Goal: Task Accomplishment & Management: Complete application form

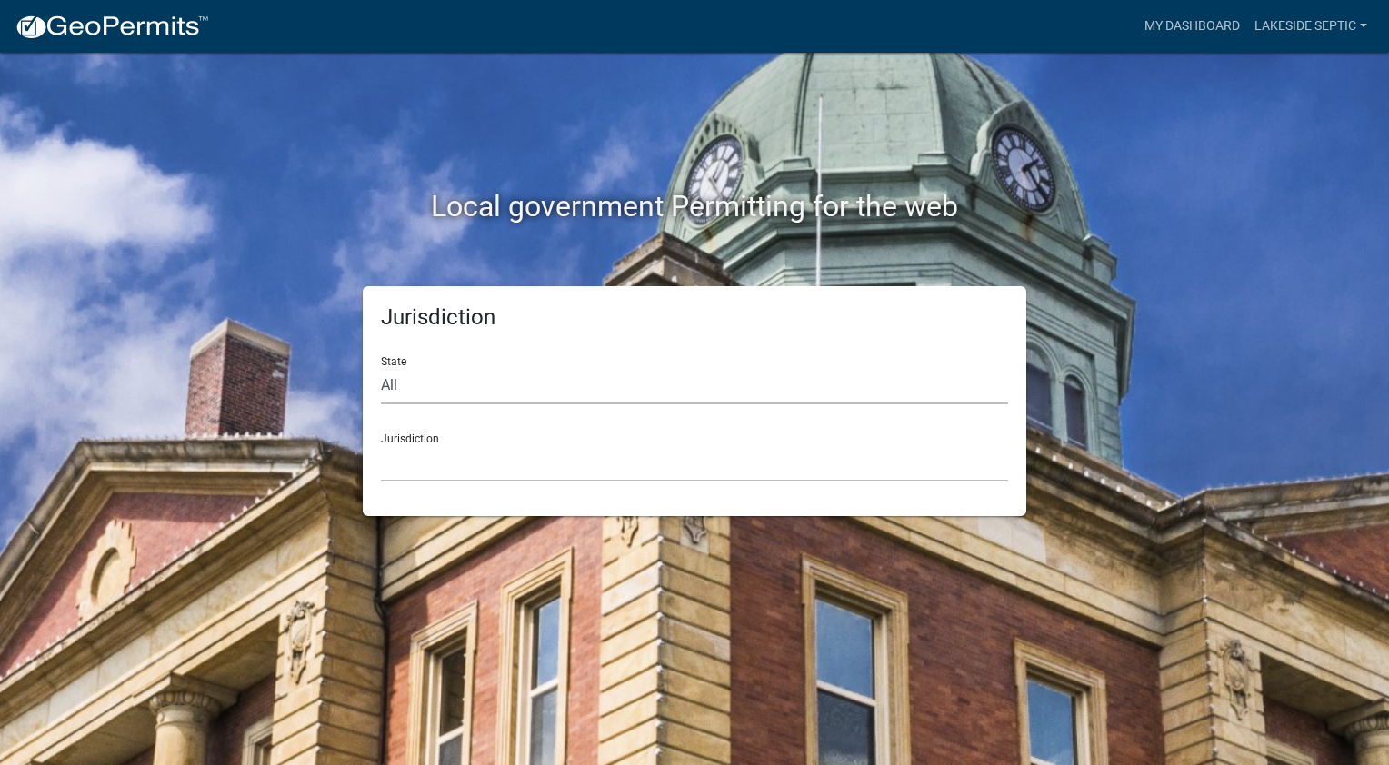
click at [522, 393] on select "All [US_STATE] [US_STATE] [US_STATE] [US_STATE] [US_STATE] [US_STATE] [US_STATE…" at bounding box center [694, 385] width 627 height 37
select select "[US_STATE]"
click at [381, 367] on select "All [US_STATE] [US_STATE] [US_STATE] [US_STATE] [US_STATE] [US_STATE] [US_STATE…" at bounding box center [694, 385] width 627 height 37
click at [463, 461] on select "[GEOGRAPHIC_DATA], [US_STATE] [GEOGRAPHIC_DATA], [US_STATE] [GEOGRAPHIC_DATA], …" at bounding box center [694, 462] width 627 height 37
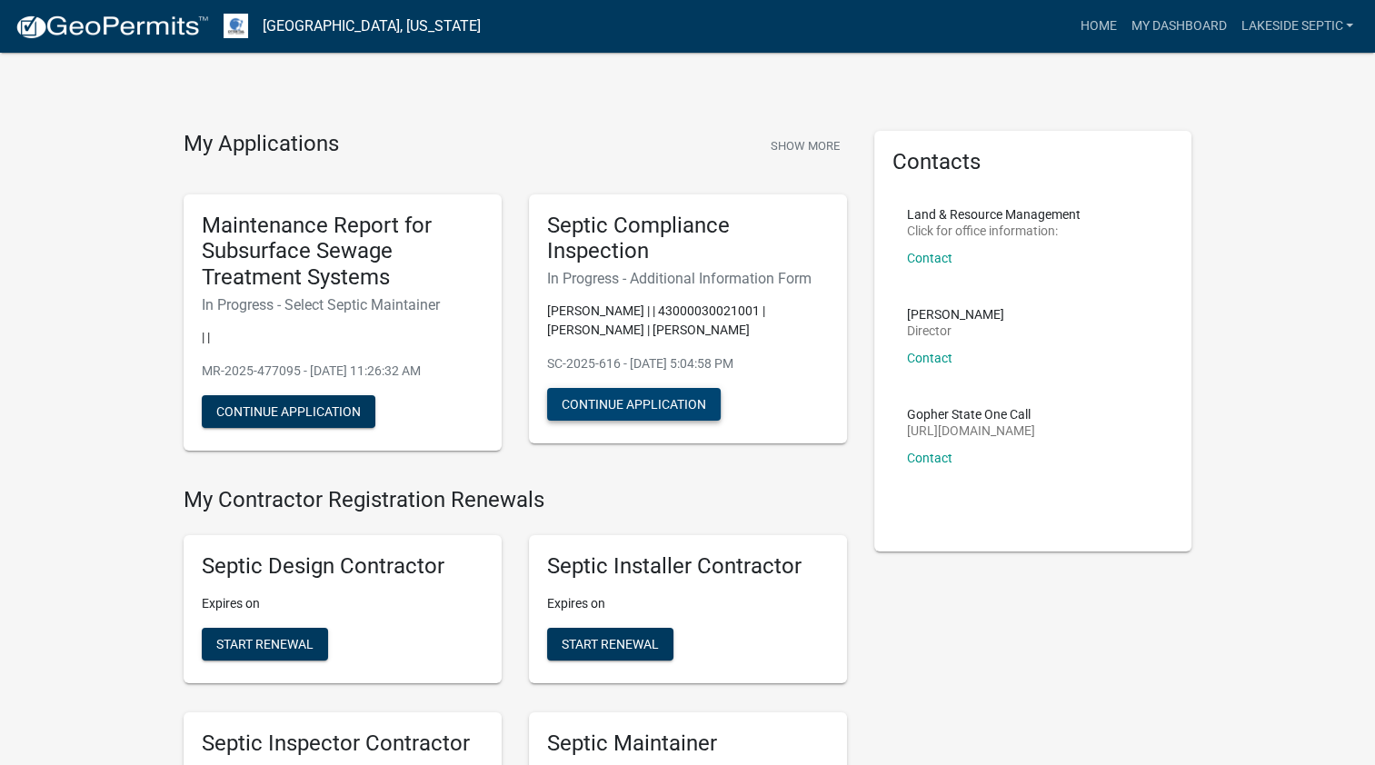
click at [654, 402] on button "Continue Application" at bounding box center [634, 404] width 174 height 33
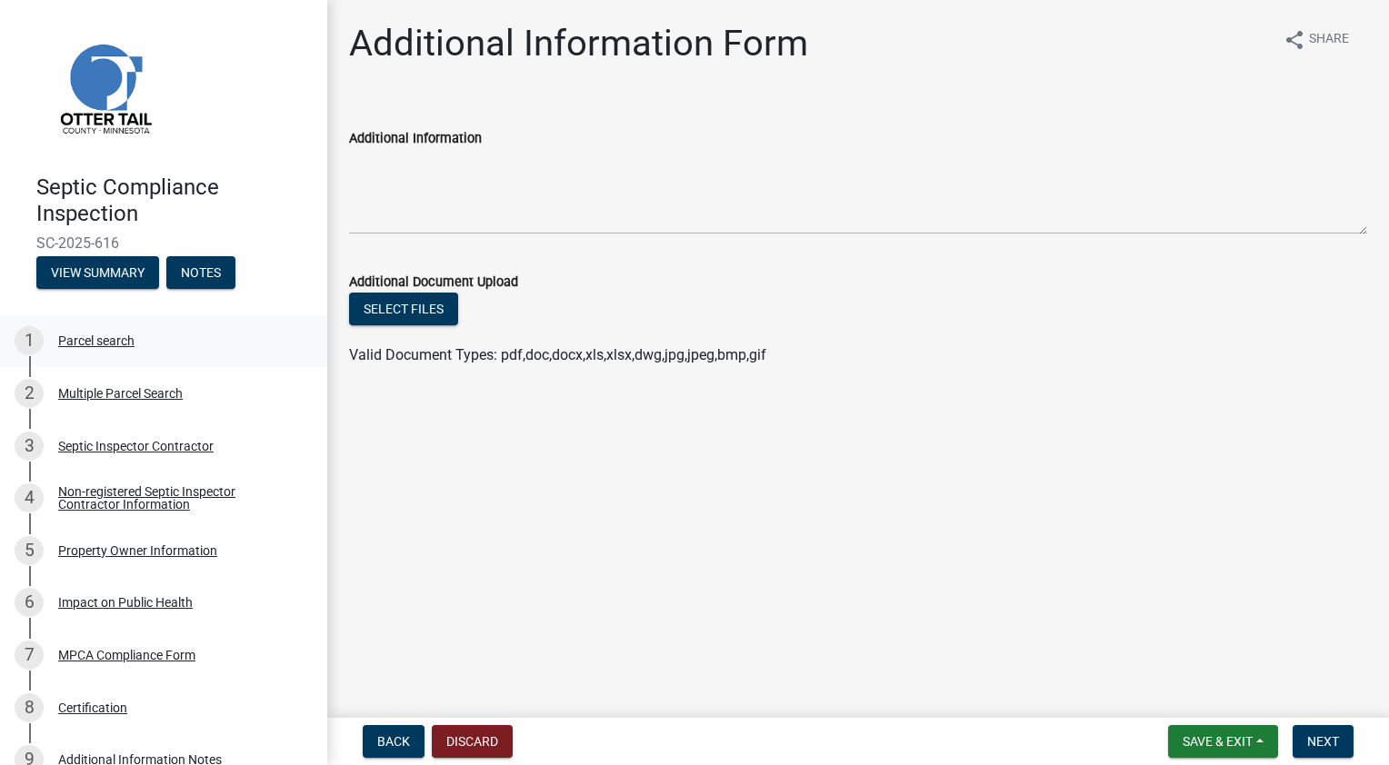
click at [95, 344] on div "Parcel search" at bounding box center [96, 340] width 76 height 13
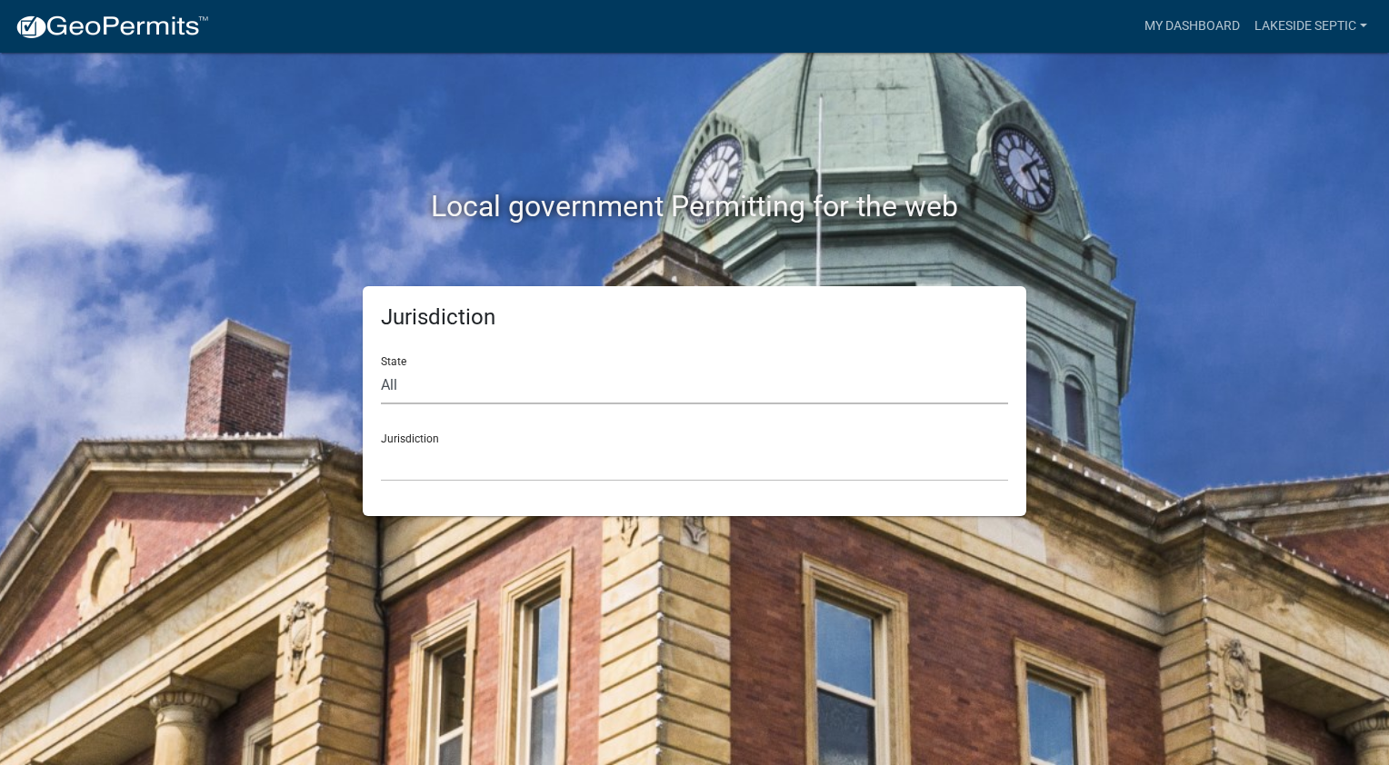
click at [577, 395] on select "All [US_STATE] [US_STATE] [US_STATE] [US_STATE] [US_STATE] [US_STATE] [US_STATE…" at bounding box center [694, 385] width 627 height 37
select select "[US_STATE]"
click at [381, 367] on select "All [US_STATE] [US_STATE] [US_STATE] [US_STATE] [US_STATE] [US_STATE] [US_STATE…" at bounding box center [694, 385] width 627 height 37
click at [464, 471] on select "[GEOGRAPHIC_DATA], [US_STATE] [GEOGRAPHIC_DATA], [US_STATE] [GEOGRAPHIC_DATA], …" at bounding box center [694, 462] width 627 height 37
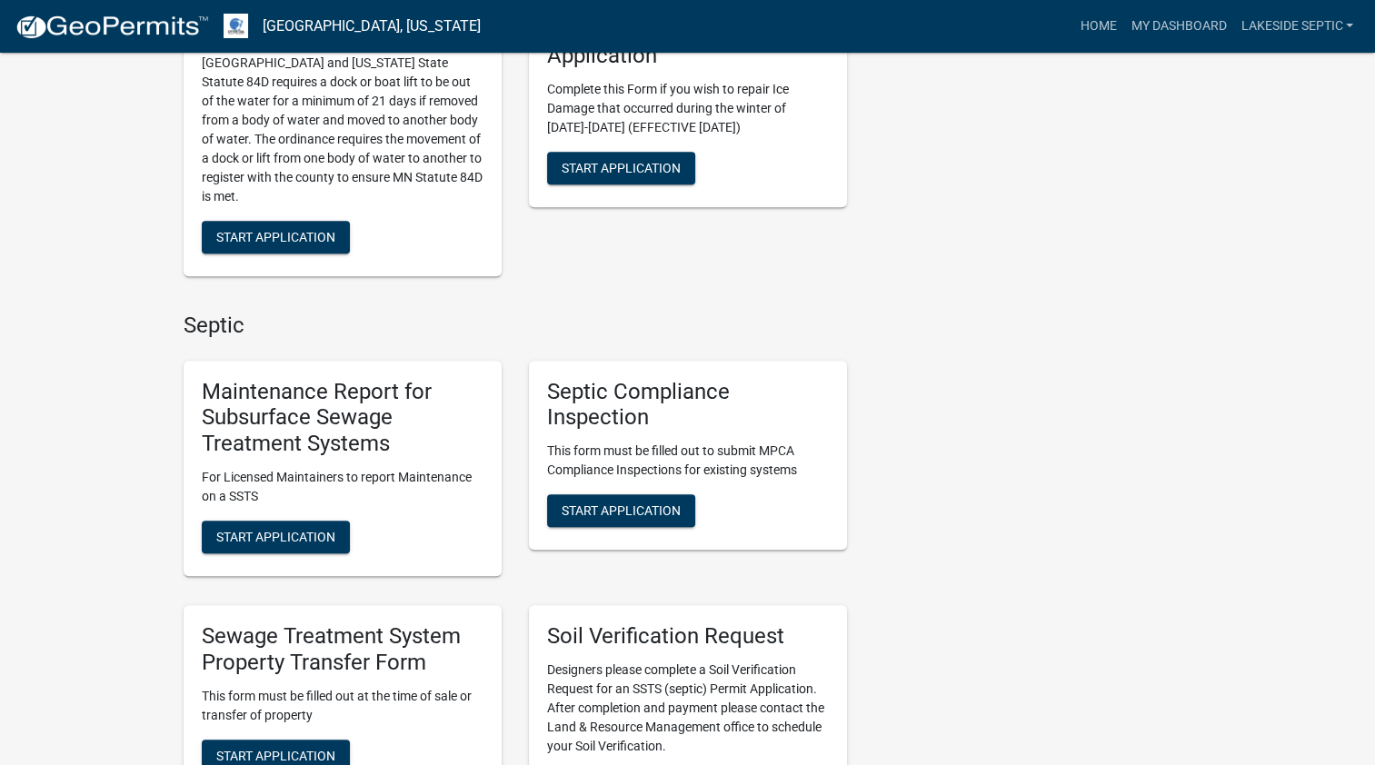
scroll to position [1182, 0]
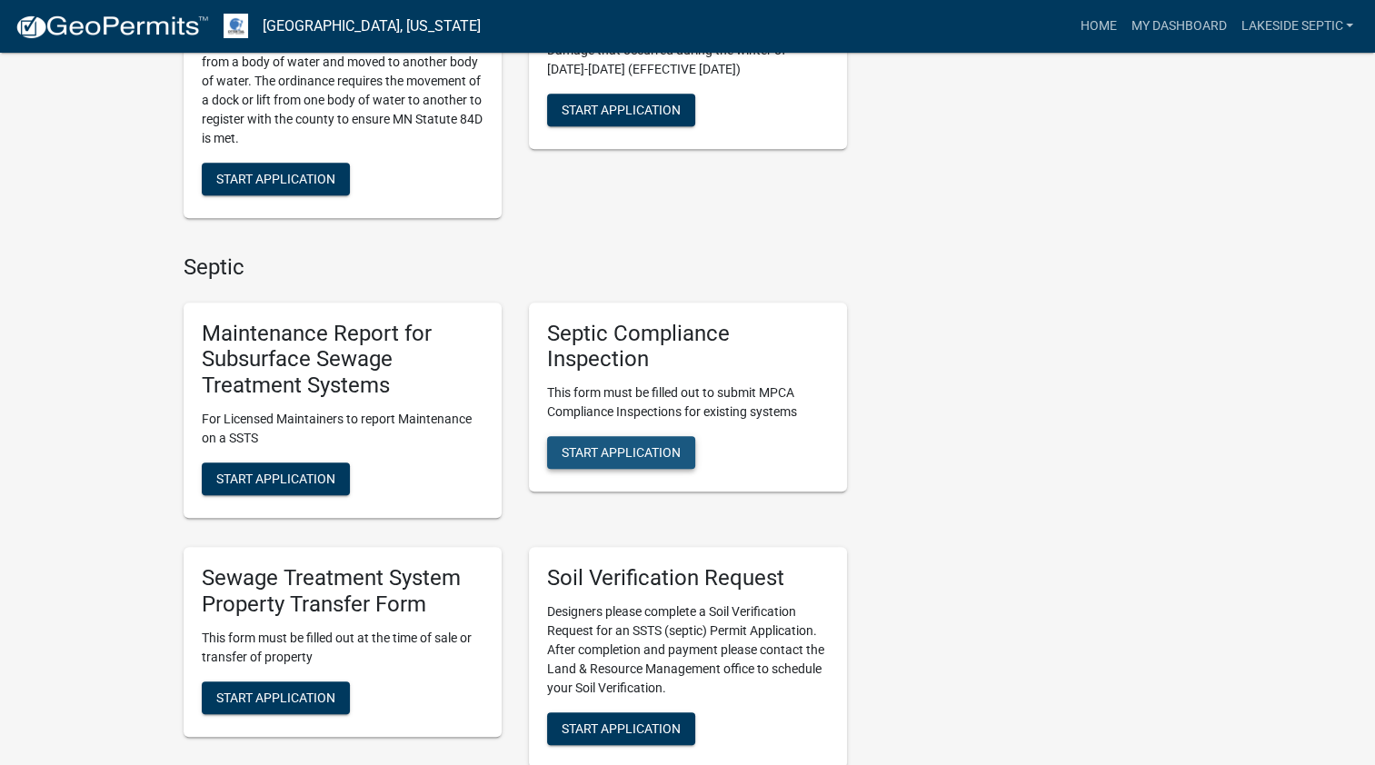
click at [625, 453] on span "Start Application" at bounding box center [621, 452] width 119 height 15
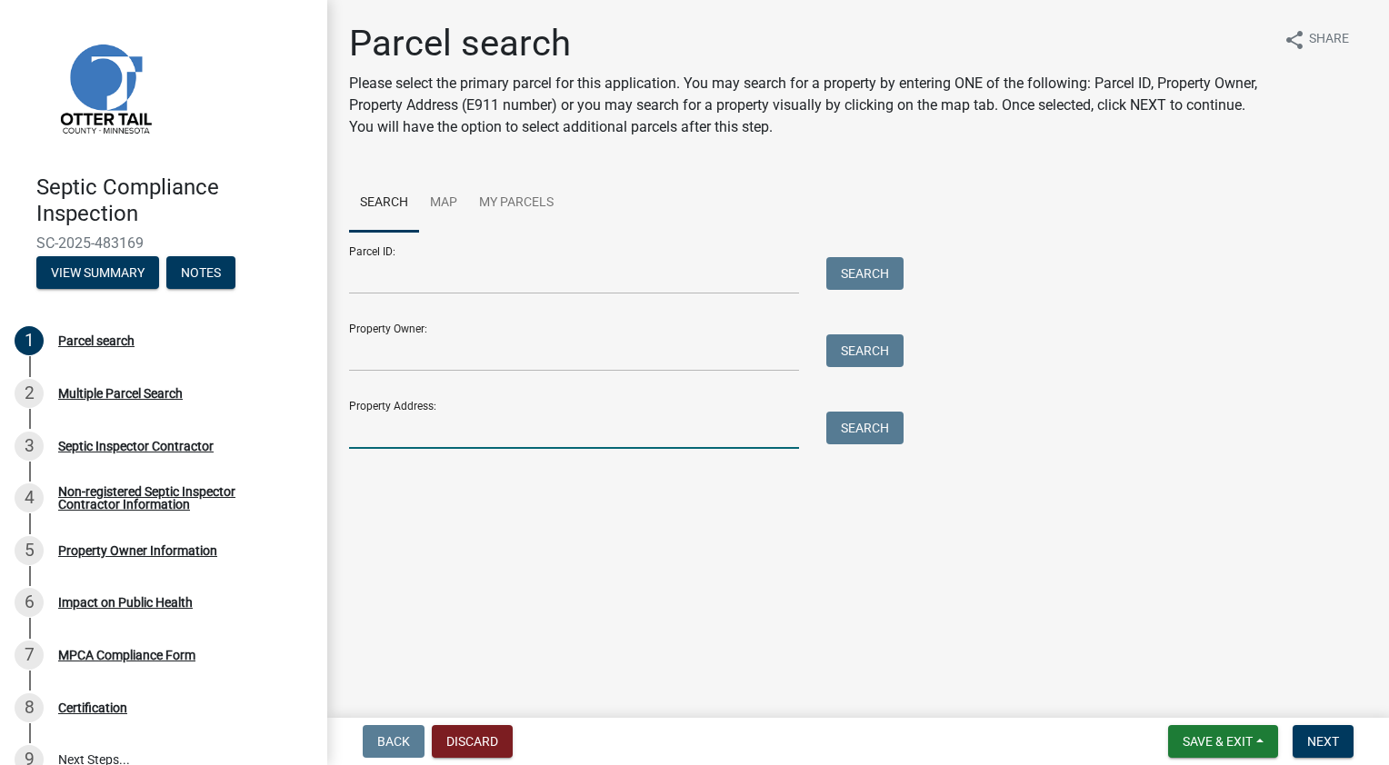
click at [560, 424] on input "Property Address:" at bounding box center [574, 430] width 450 height 37
type input "62052"
click at [870, 425] on button "Search" at bounding box center [864, 428] width 77 height 33
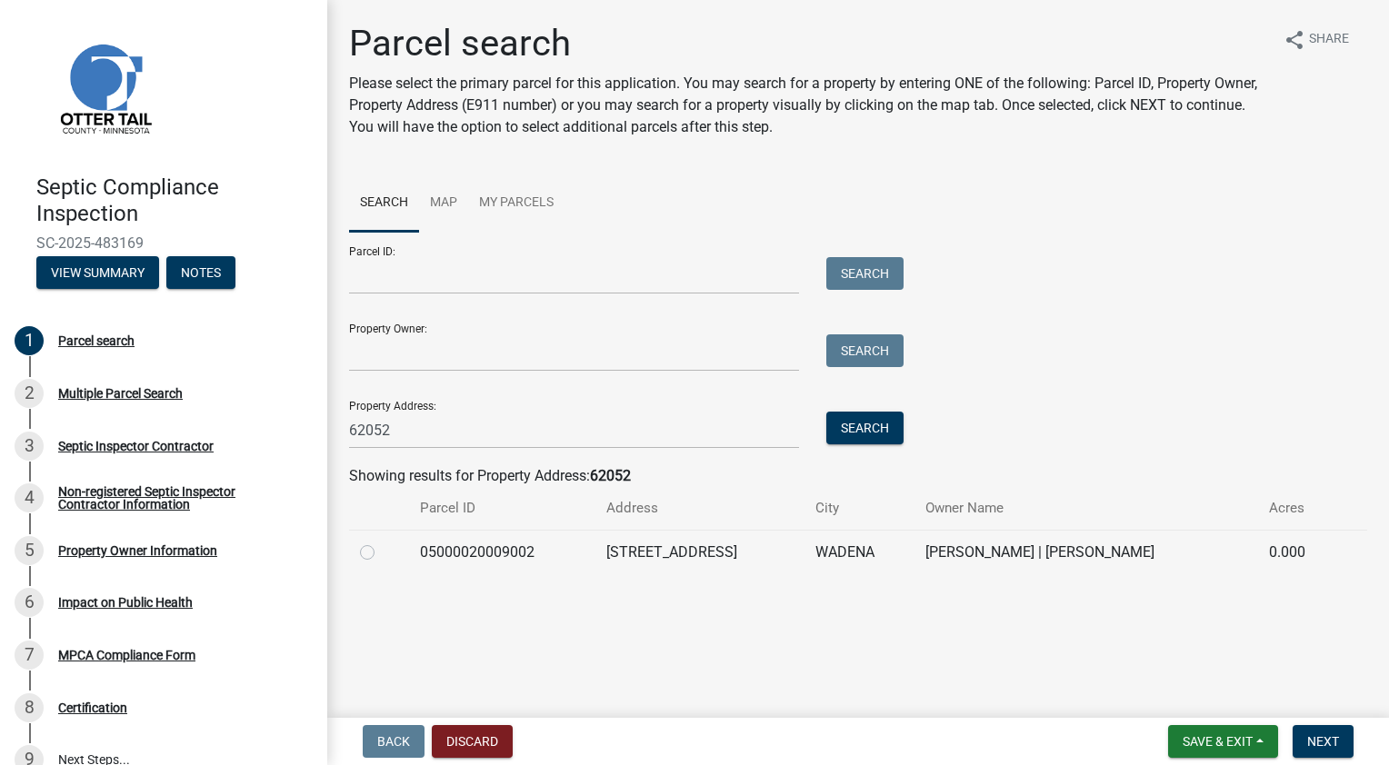
click at [382, 542] on label at bounding box center [382, 542] width 0 height 0
click at [382, 548] on input "radio" at bounding box center [388, 548] width 12 height 12
radio input "true"
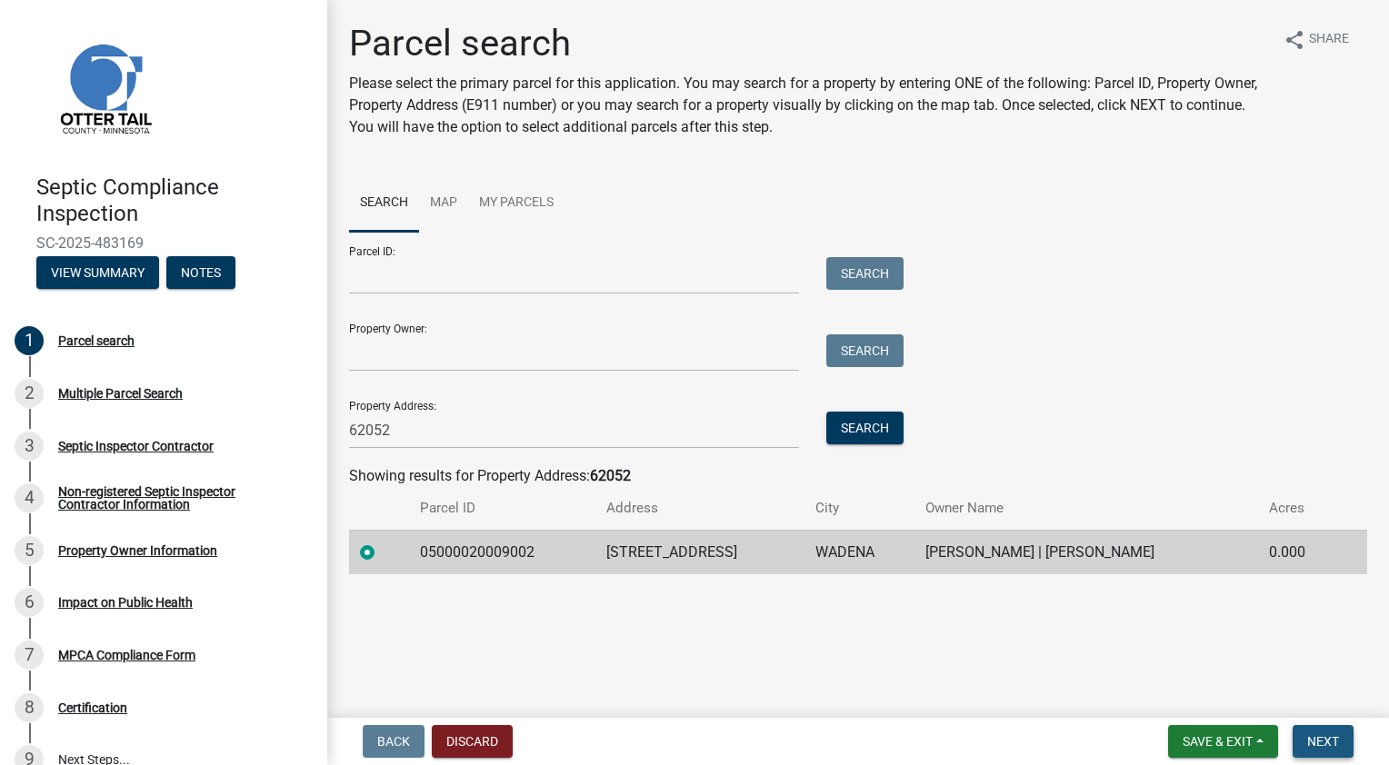
click at [1325, 743] on span "Next" at bounding box center [1323, 741] width 32 height 15
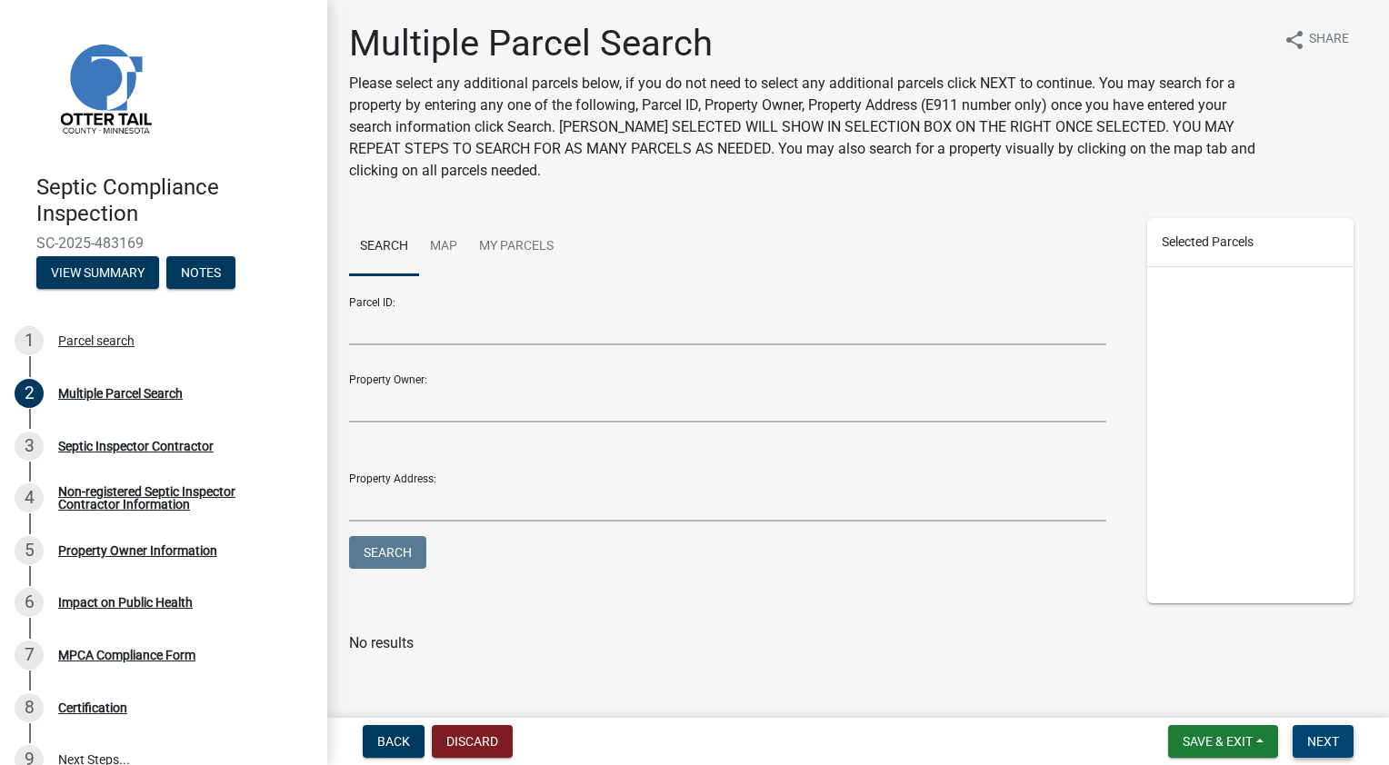
click at [1312, 741] on span "Next" at bounding box center [1323, 741] width 32 height 15
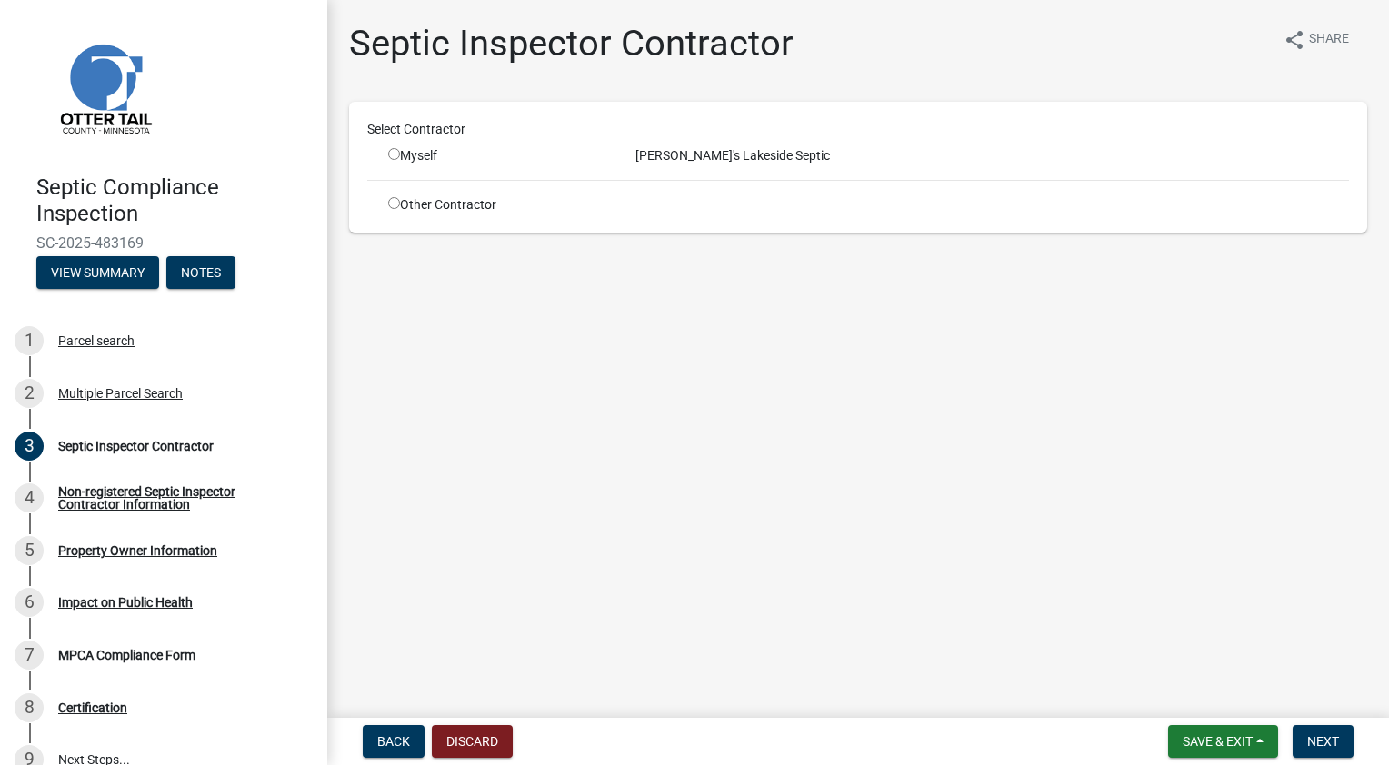
click at [398, 162] on div "Myself" at bounding box center [498, 155] width 220 height 19
click at [394, 155] on input "radio" at bounding box center [394, 154] width 12 height 12
radio input "true"
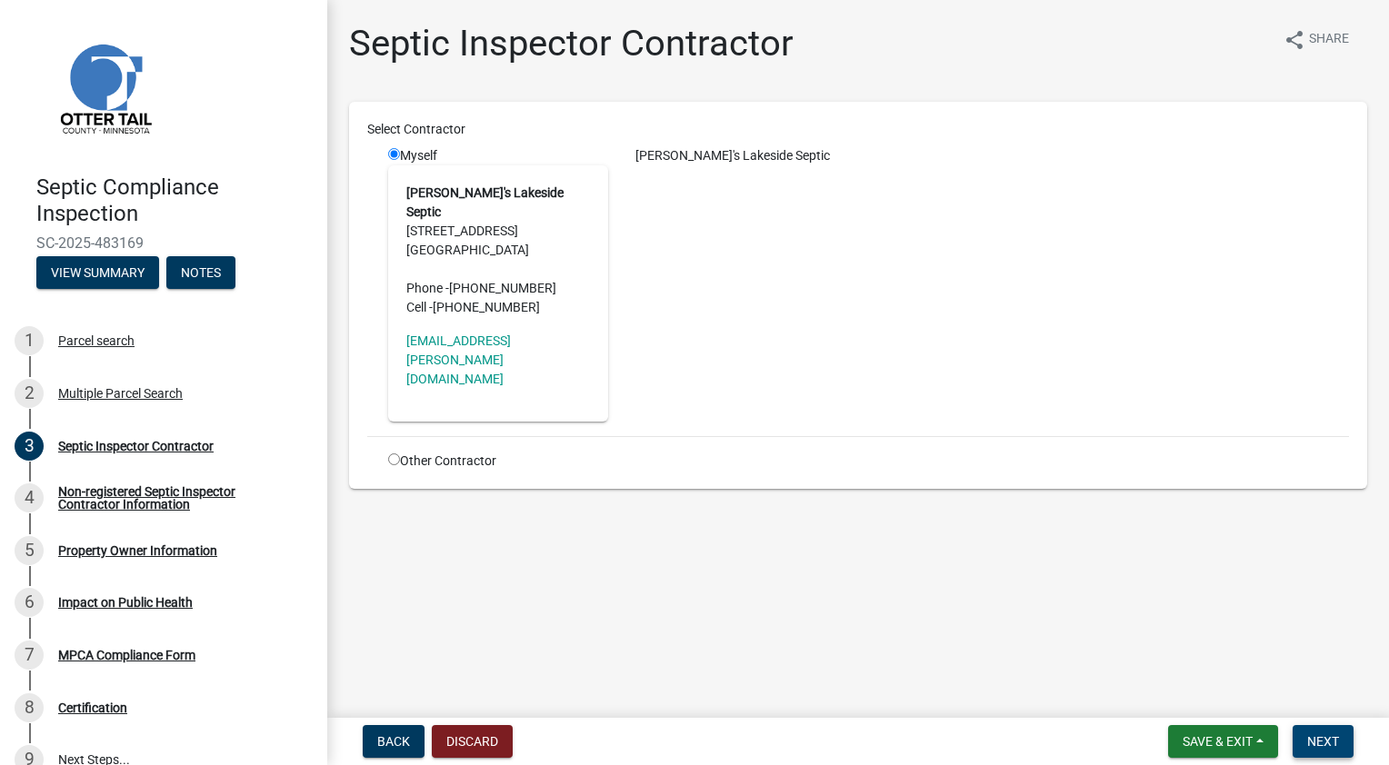
click at [1321, 742] on span "Next" at bounding box center [1323, 741] width 32 height 15
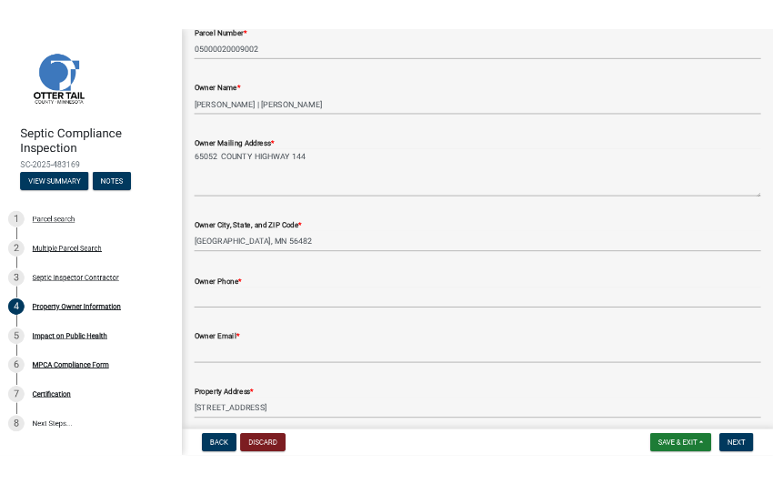
scroll to position [273, 0]
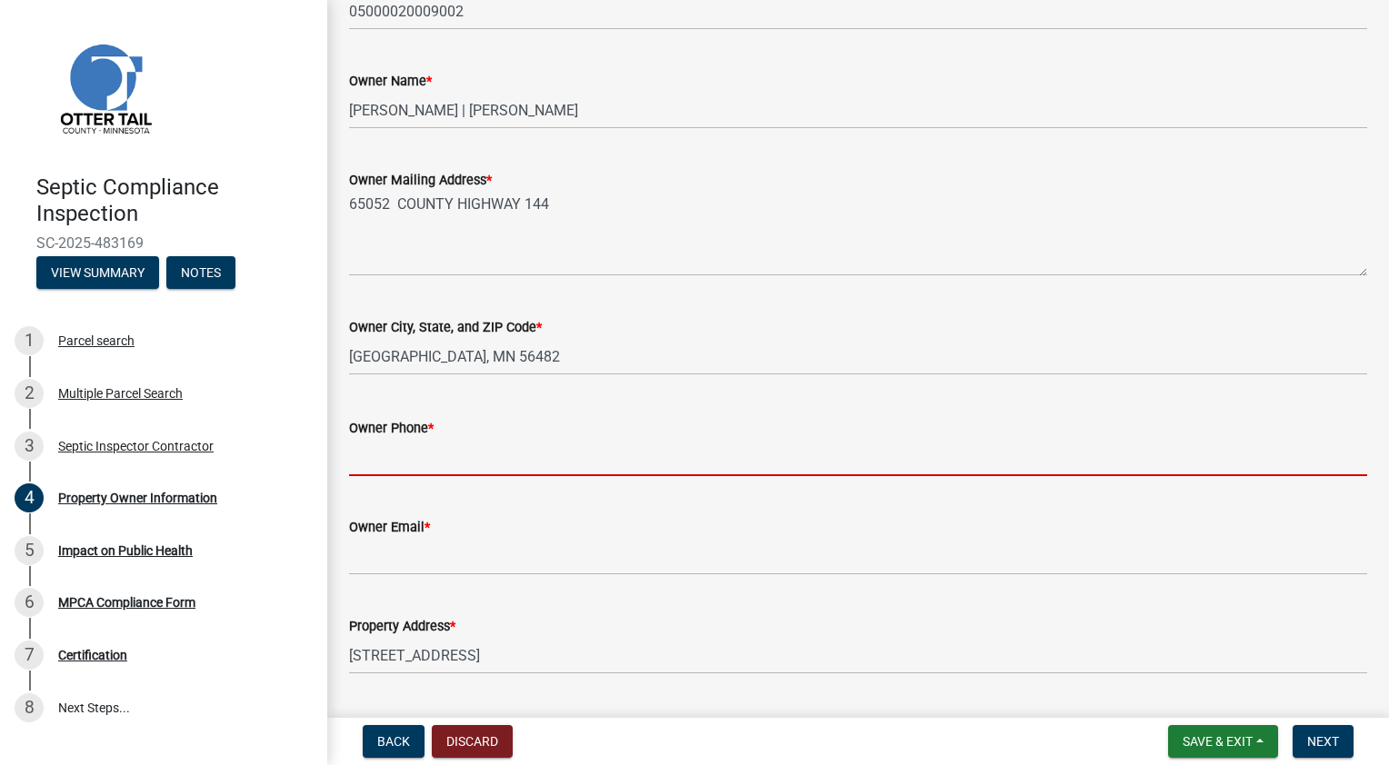
click at [567, 459] on input "Owner Phone *" at bounding box center [858, 457] width 1018 height 37
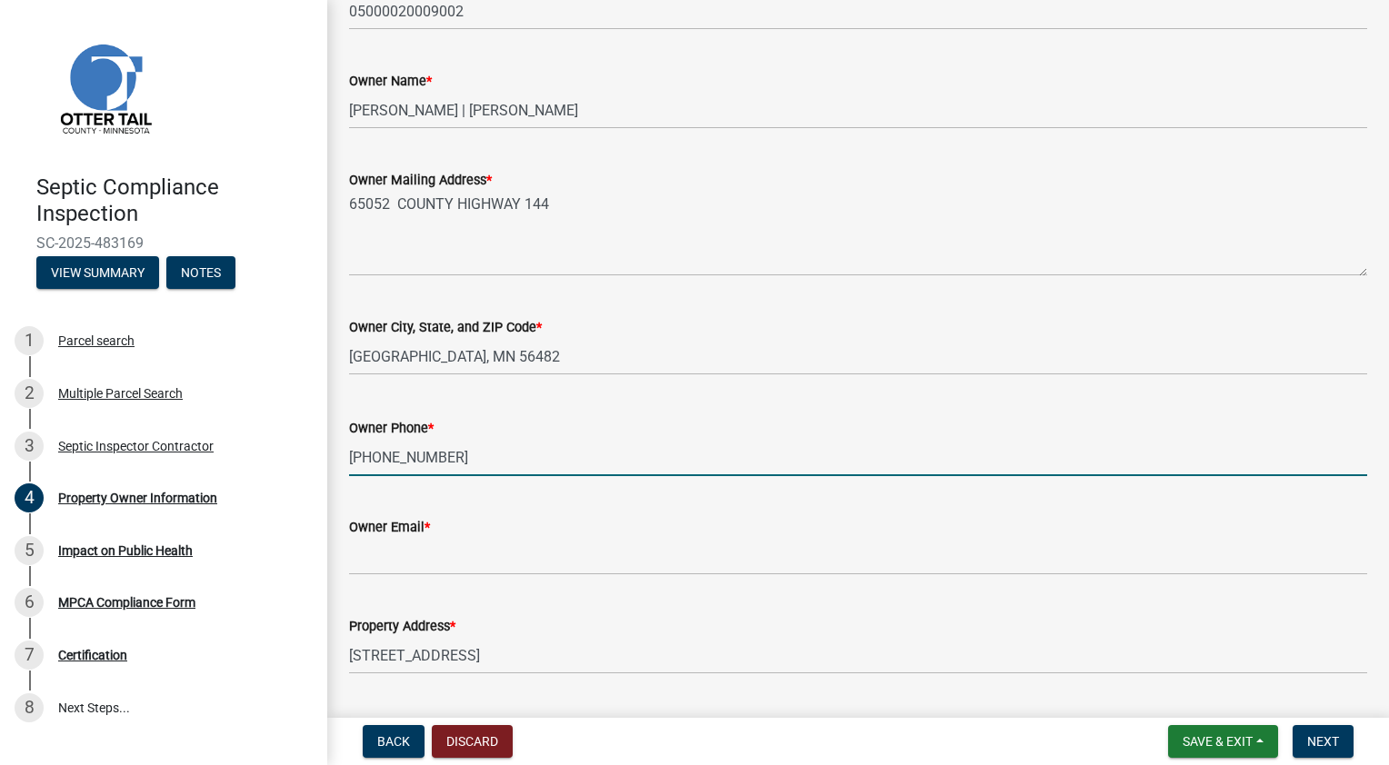
type input "763-688-3039"
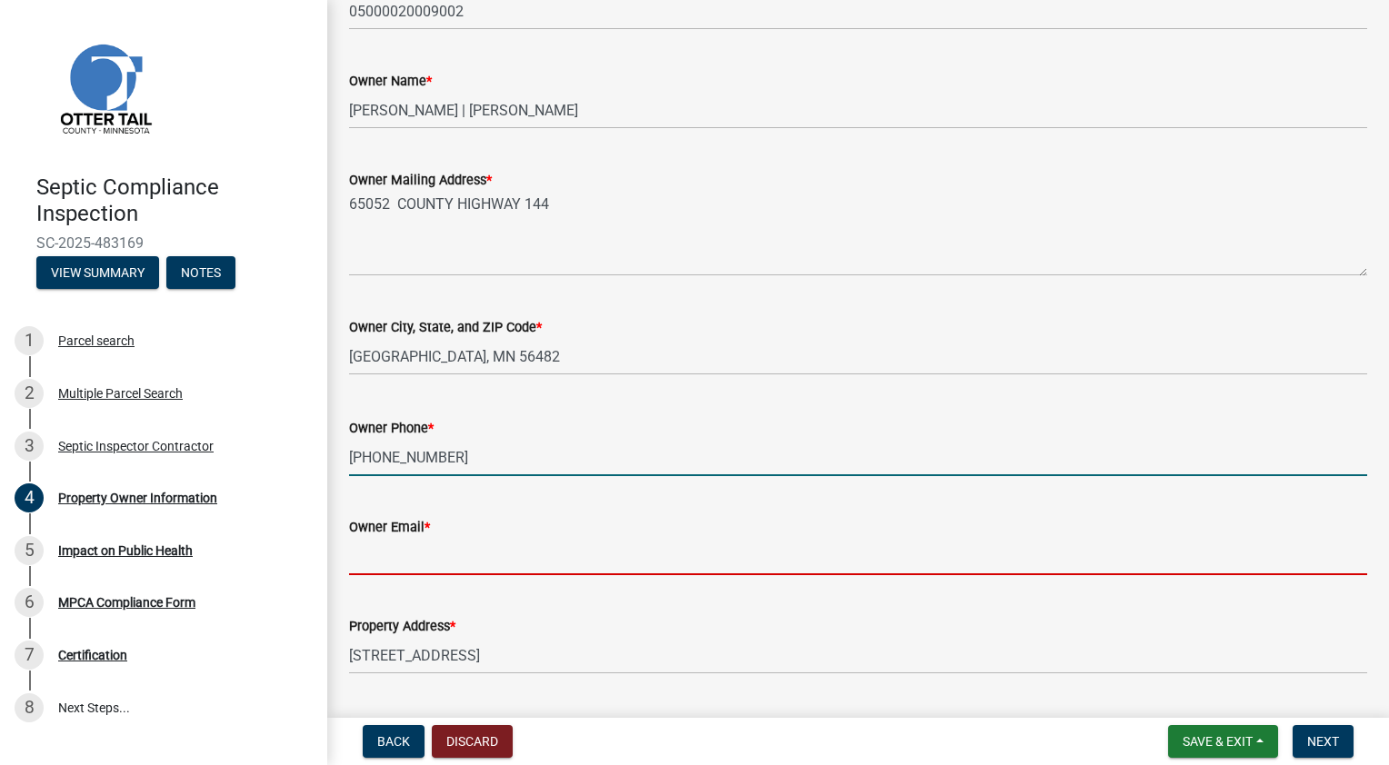
click at [563, 568] on input "Owner Email *" at bounding box center [858, 556] width 1018 height 37
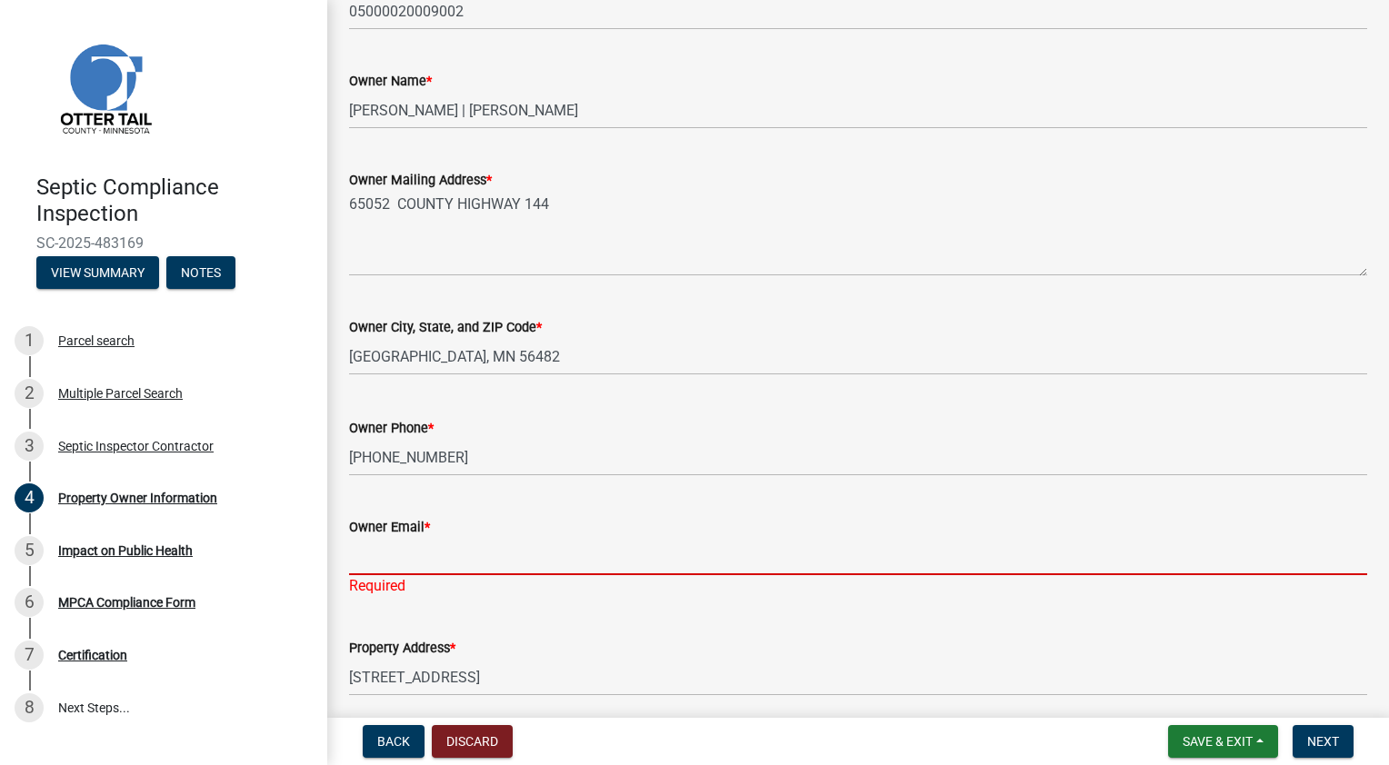
click at [442, 558] on input "Owner Email *" at bounding box center [858, 556] width 1018 height 37
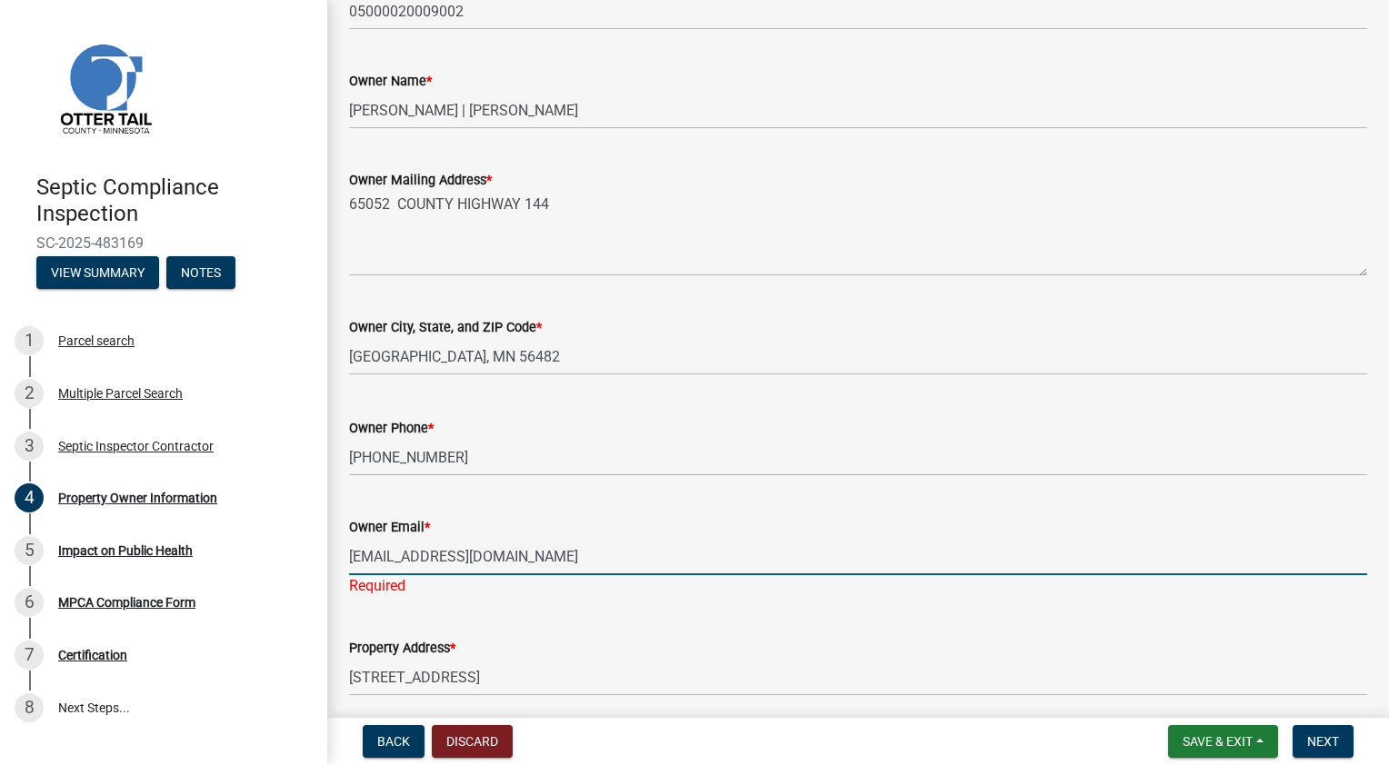
type input "djmarx00@icloud.com"
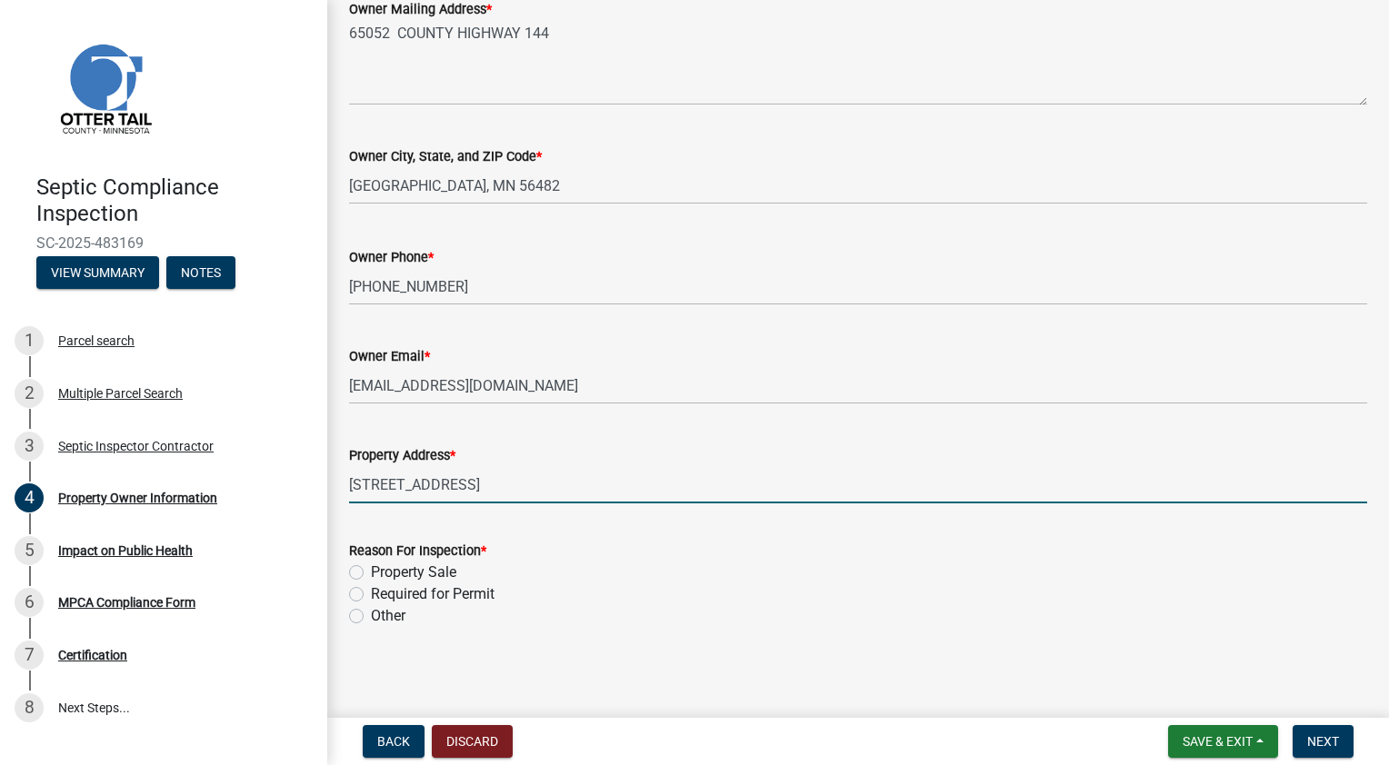
scroll to position [447, 0]
click at [371, 570] on label "Property Sale" at bounding box center [413, 569] width 85 height 22
click at [371, 570] on input "Property Sale" at bounding box center [377, 564] width 12 height 12
radio input "true"
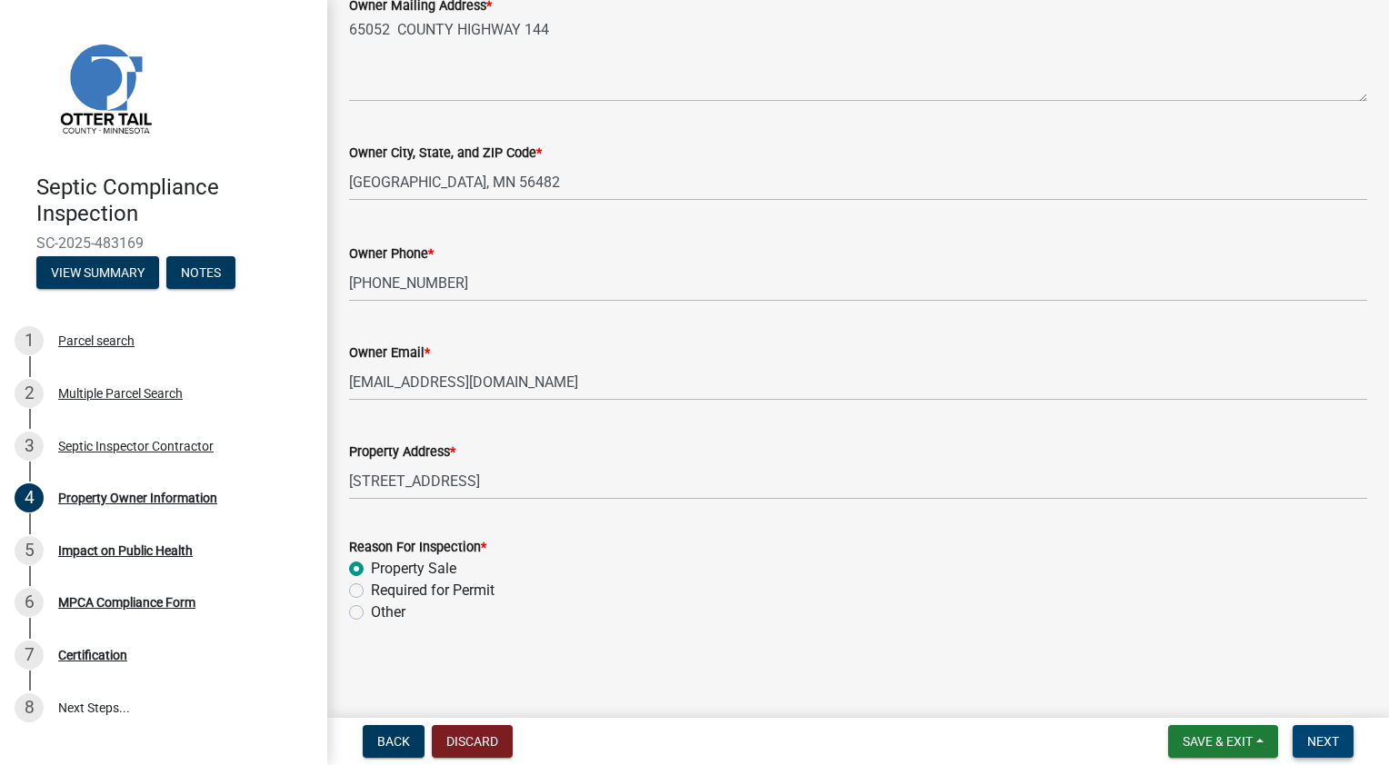
click at [1314, 741] on span "Next" at bounding box center [1323, 741] width 32 height 15
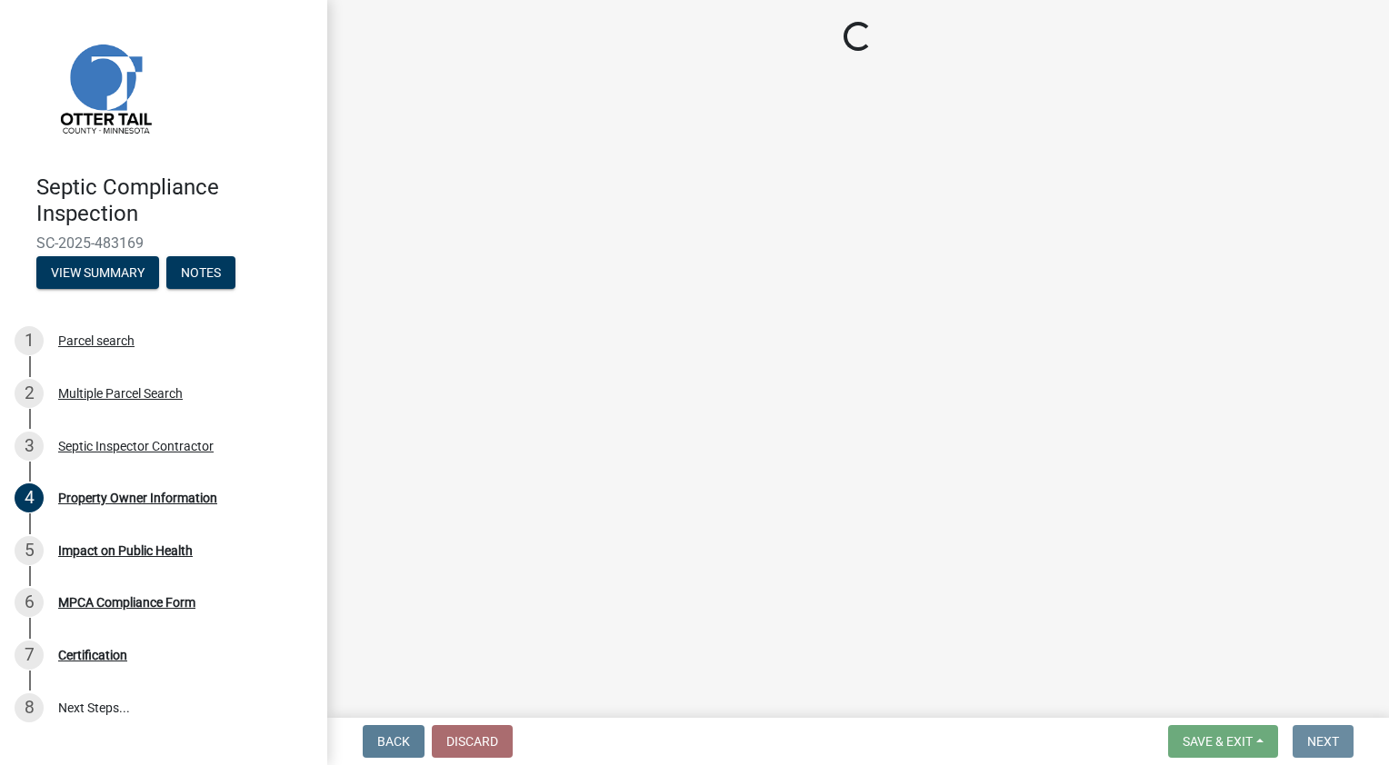
scroll to position [0, 0]
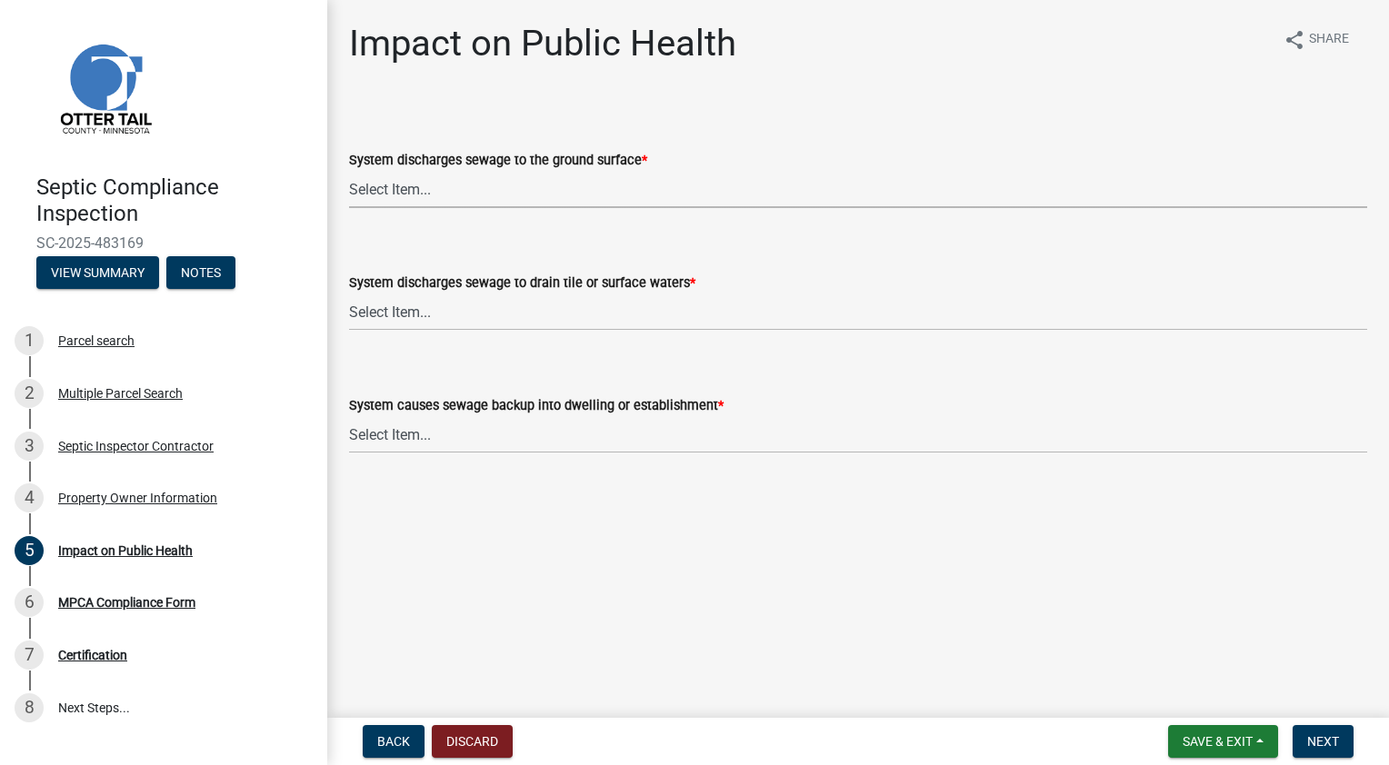
click at [455, 191] on select "Select Item... Yes No" at bounding box center [858, 189] width 1018 height 37
click at [349, 171] on select "Select Item... Yes No" at bounding box center [858, 189] width 1018 height 37
select select "9c5ef684-d0d4-4879-ab12-905ddbd81a72"
click at [436, 318] on select "Select Item... Yes No" at bounding box center [858, 312] width 1018 height 37
click at [349, 294] on select "Select Item... Yes No" at bounding box center [858, 312] width 1018 height 37
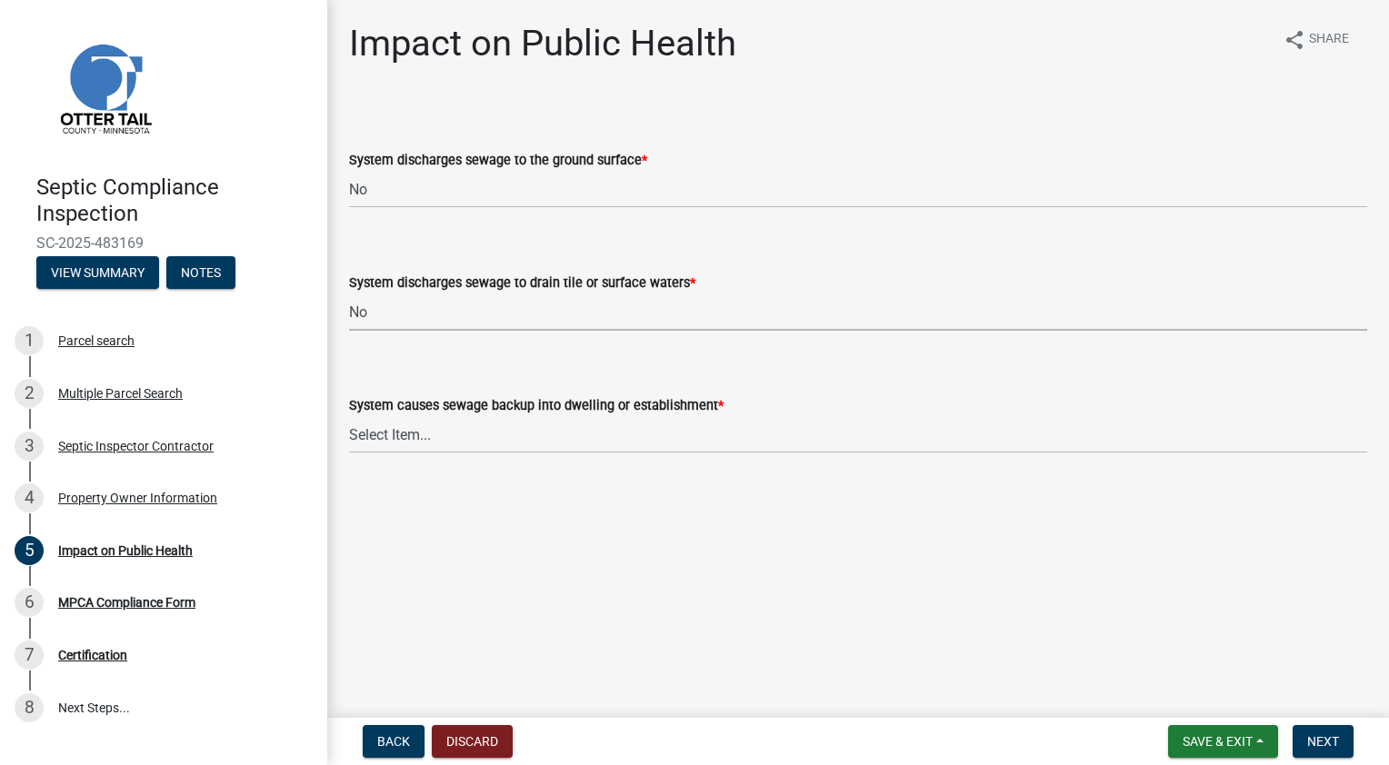
select select "7d491a2b-e9f0-4952-b474-53ca749b22af"
click at [436, 447] on select "Select Item... Yes No" at bounding box center [858, 434] width 1018 height 37
click at [349, 416] on select "Select Item... Yes No" at bounding box center [858, 434] width 1018 height 37
select select "6e07b46b-a403-4f3e-b4fc-218acc732c01"
click at [1320, 744] on span "Next" at bounding box center [1323, 741] width 32 height 15
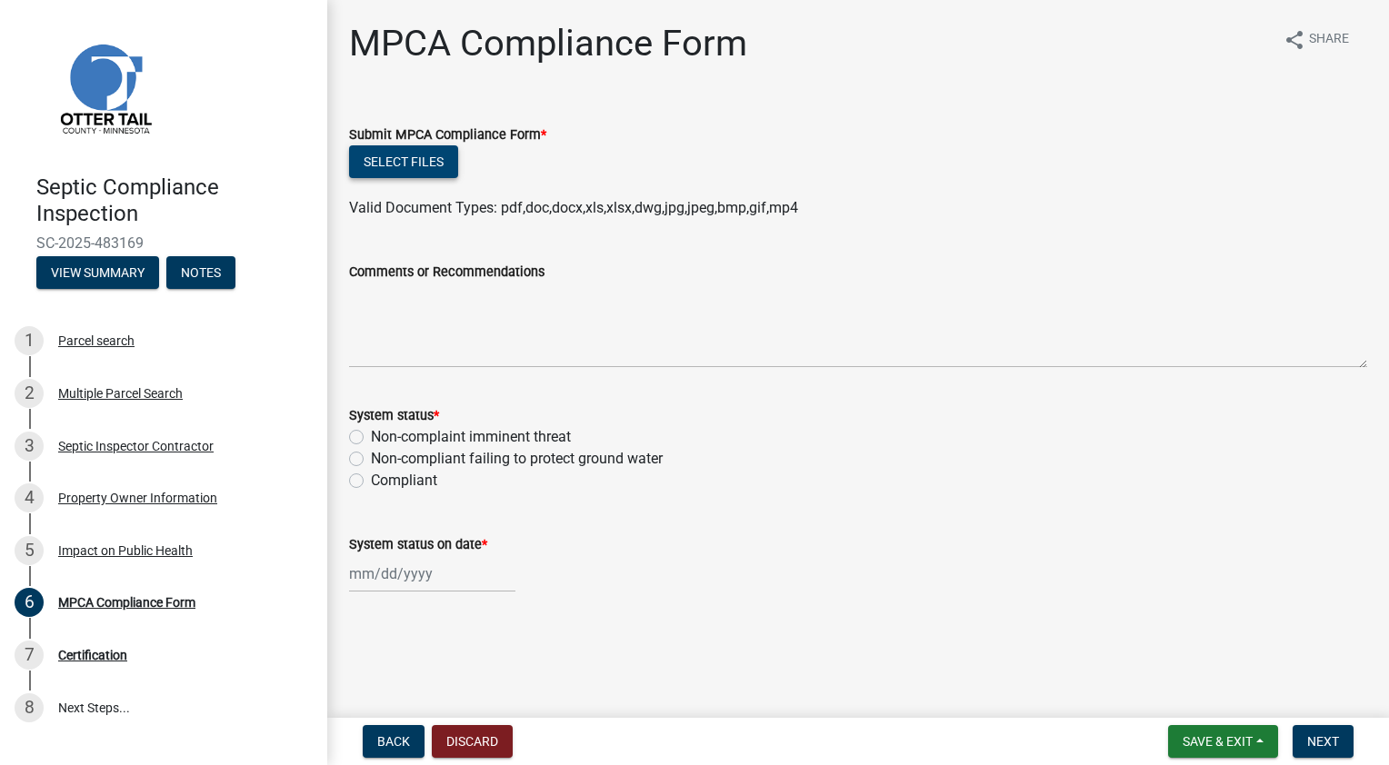
click at [418, 159] on button "Select files" at bounding box center [403, 161] width 109 height 33
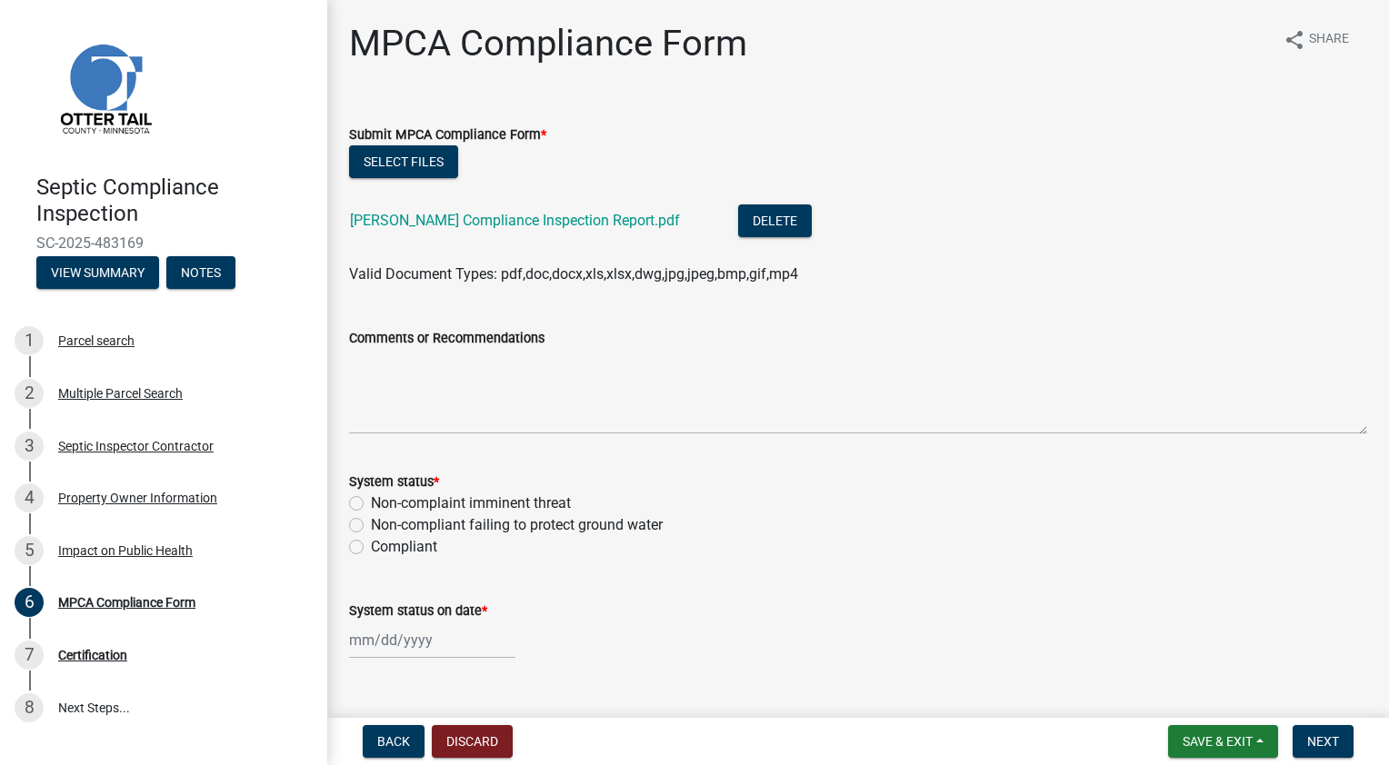
click at [371, 524] on label "Non-compliant failing to protect ground water" at bounding box center [517, 525] width 292 height 22
click at [371, 524] on input "Non-compliant failing to protect ground water" at bounding box center [377, 520] width 12 height 12
radio input "true"
click at [433, 645] on div at bounding box center [432, 640] width 166 height 37
select select "9"
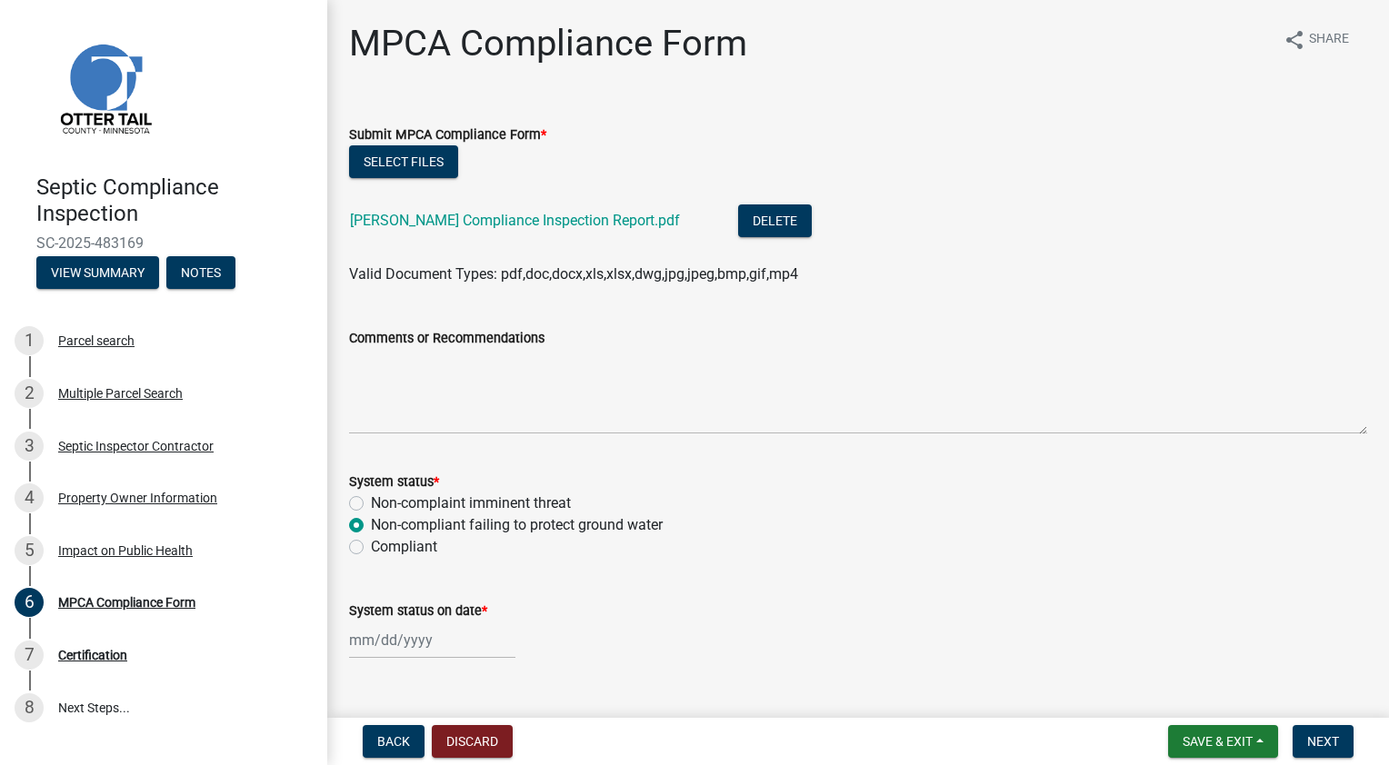
select select "2025"
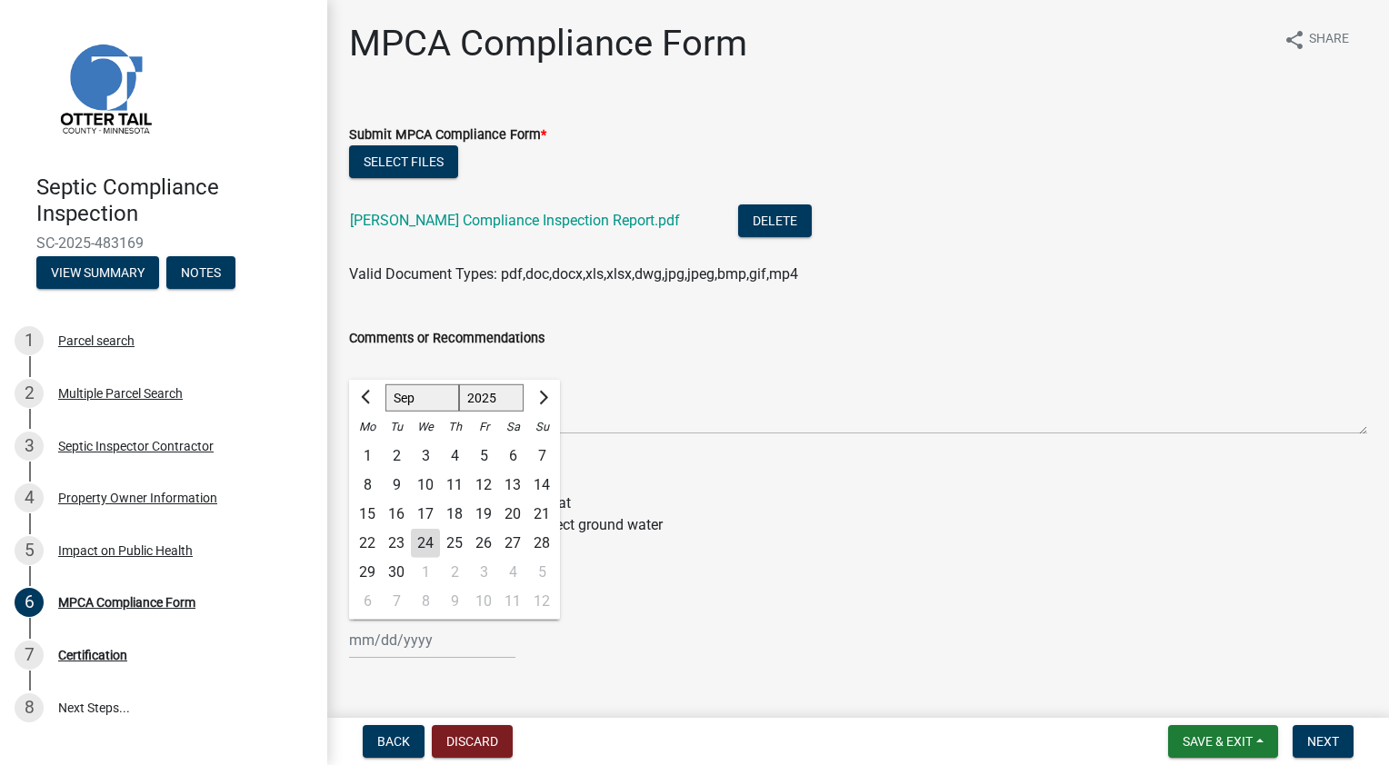
click at [513, 455] on div "6" at bounding box center [512, 456] width 29 height 29
type input "09/06/2025"
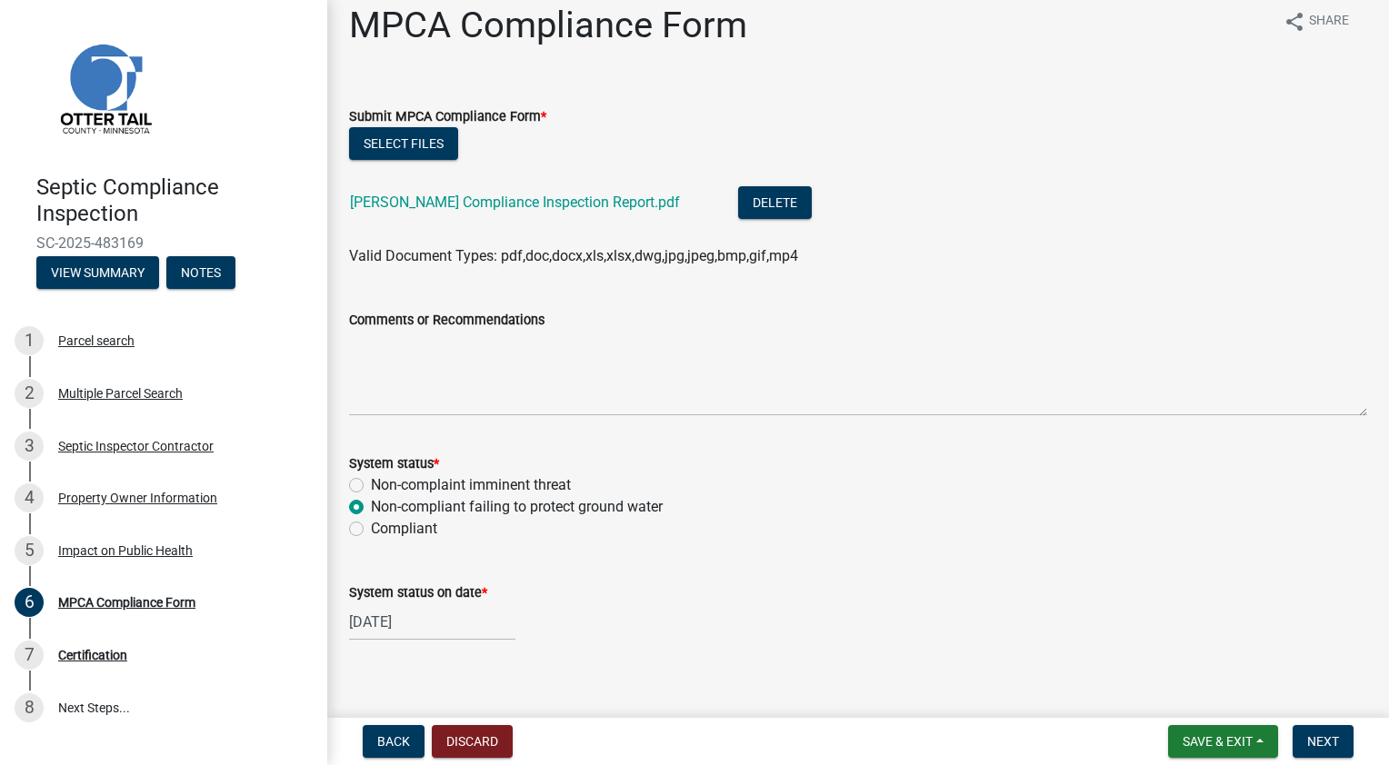
scroll to position [35, 0]
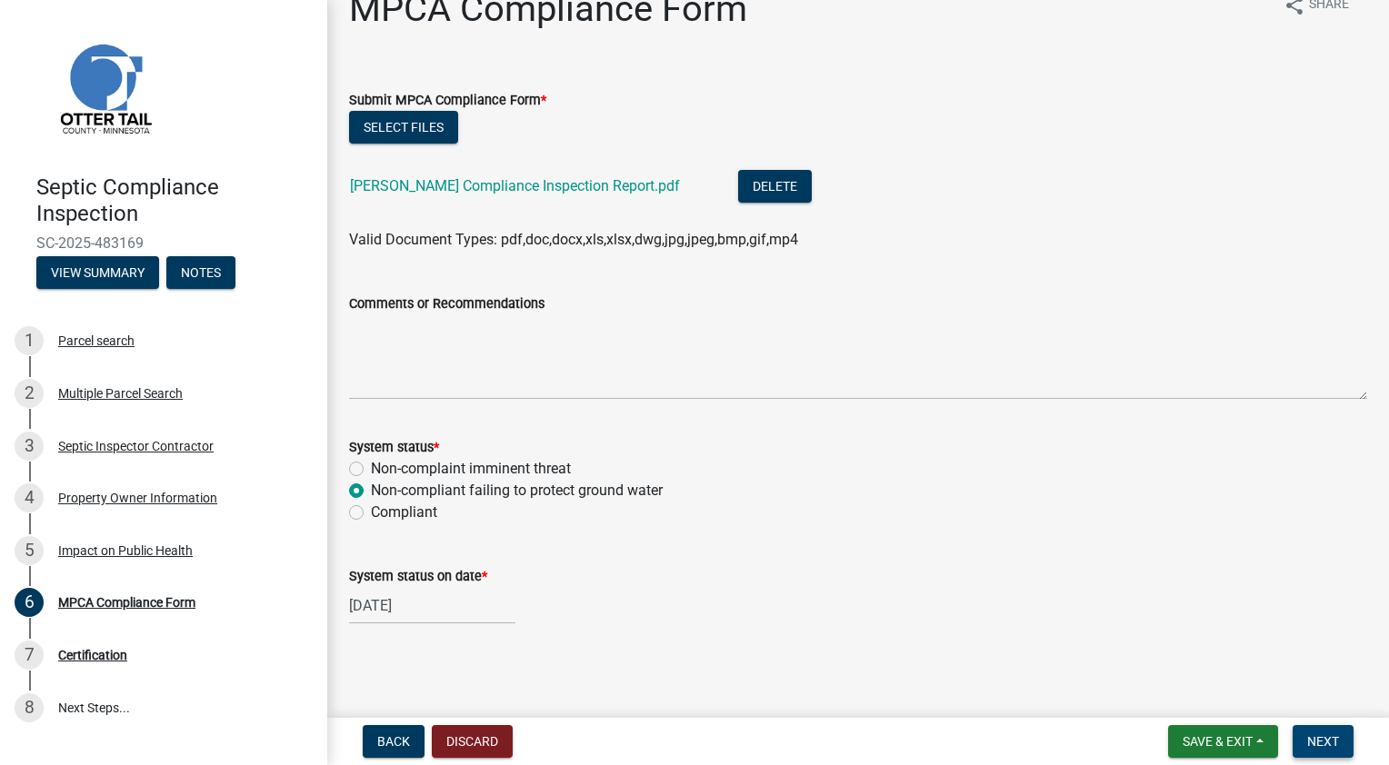
click at [1322, 740] on span "Next" at bounding box center [1323, 741] width 32 height 15
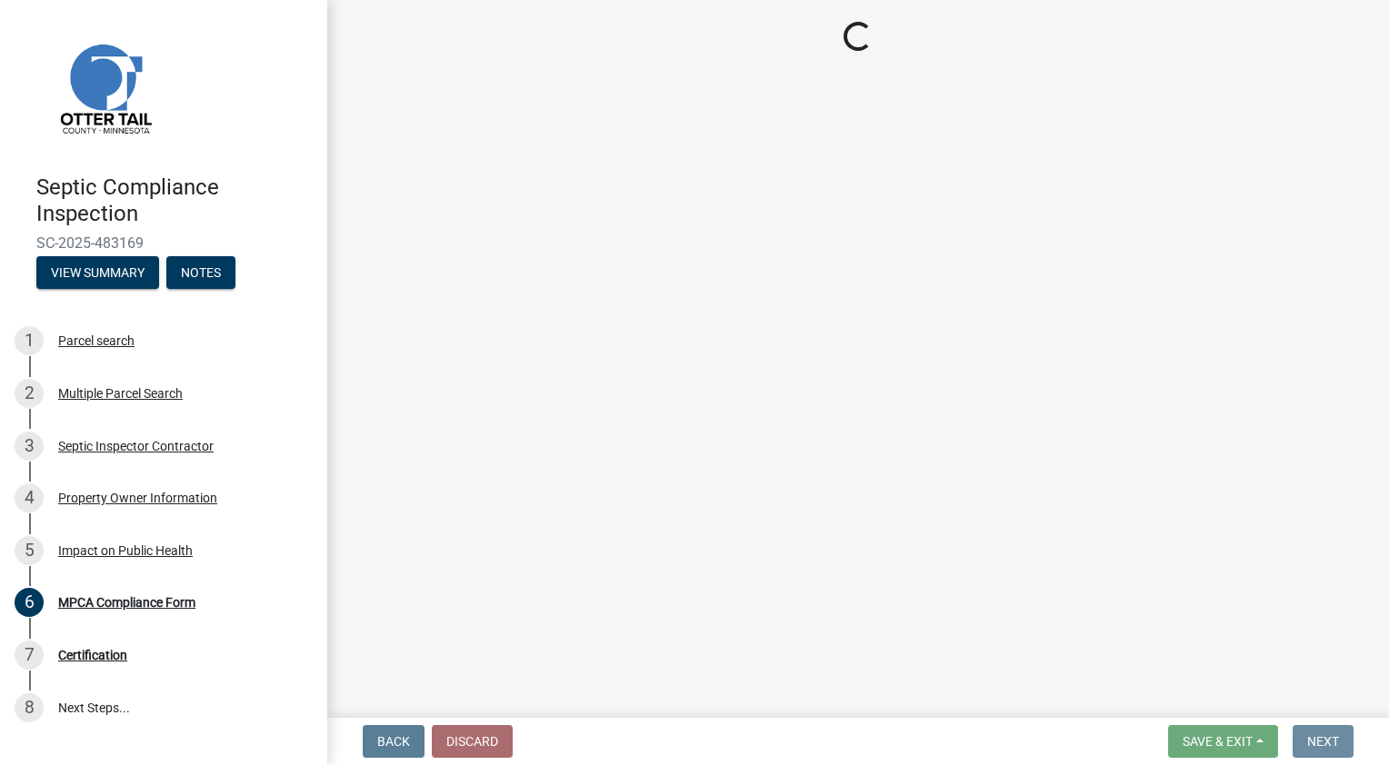
scroll to position [0, 0]
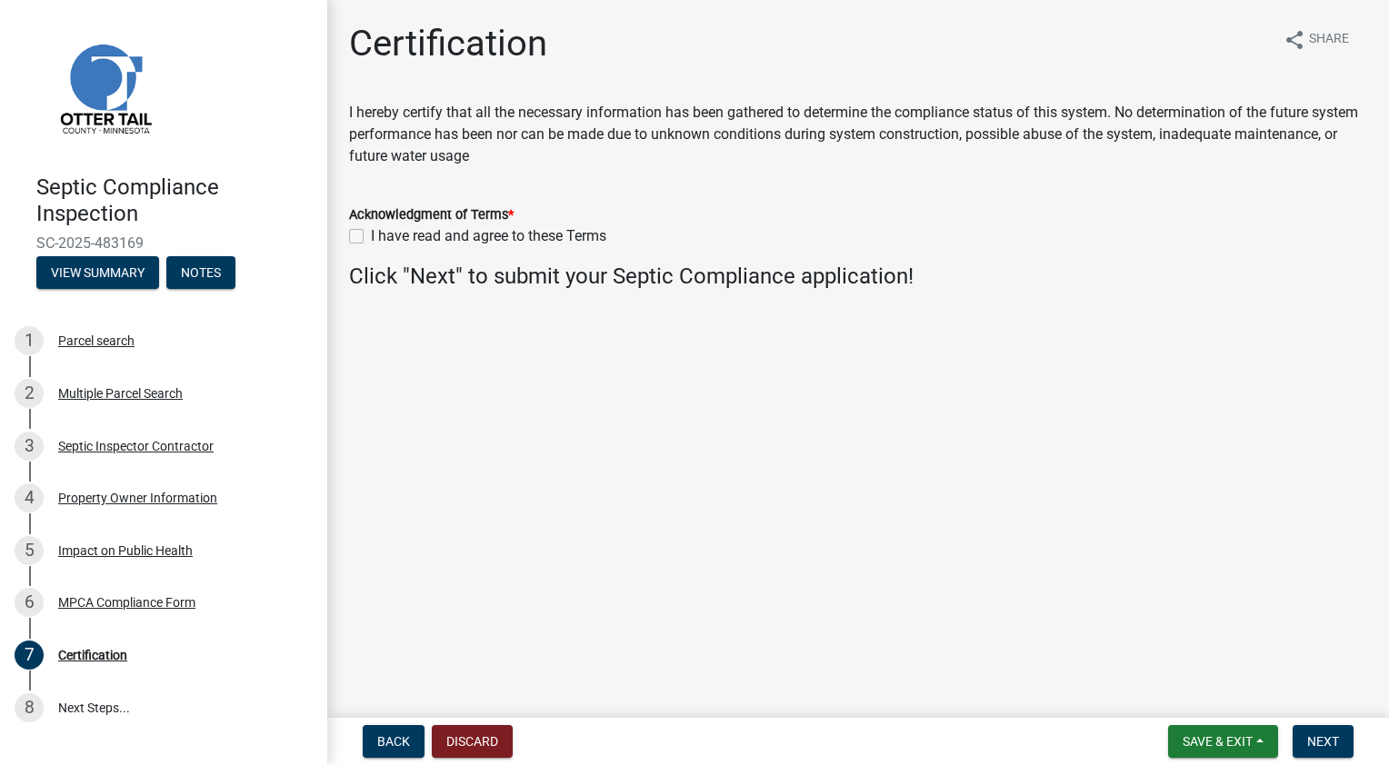
click at [371, 234] on label "I have read and agree to these Terms" at bounding box center [488, 236] width 235 height 22
click at [371, 234] on input "I have read and agree to these Terms" at bounding box center [377, 231] width 12 height 12
checkbox input "true"
click at [1319, 739] on span "Next" at bounding box center [1323, 741] width 32 height 15
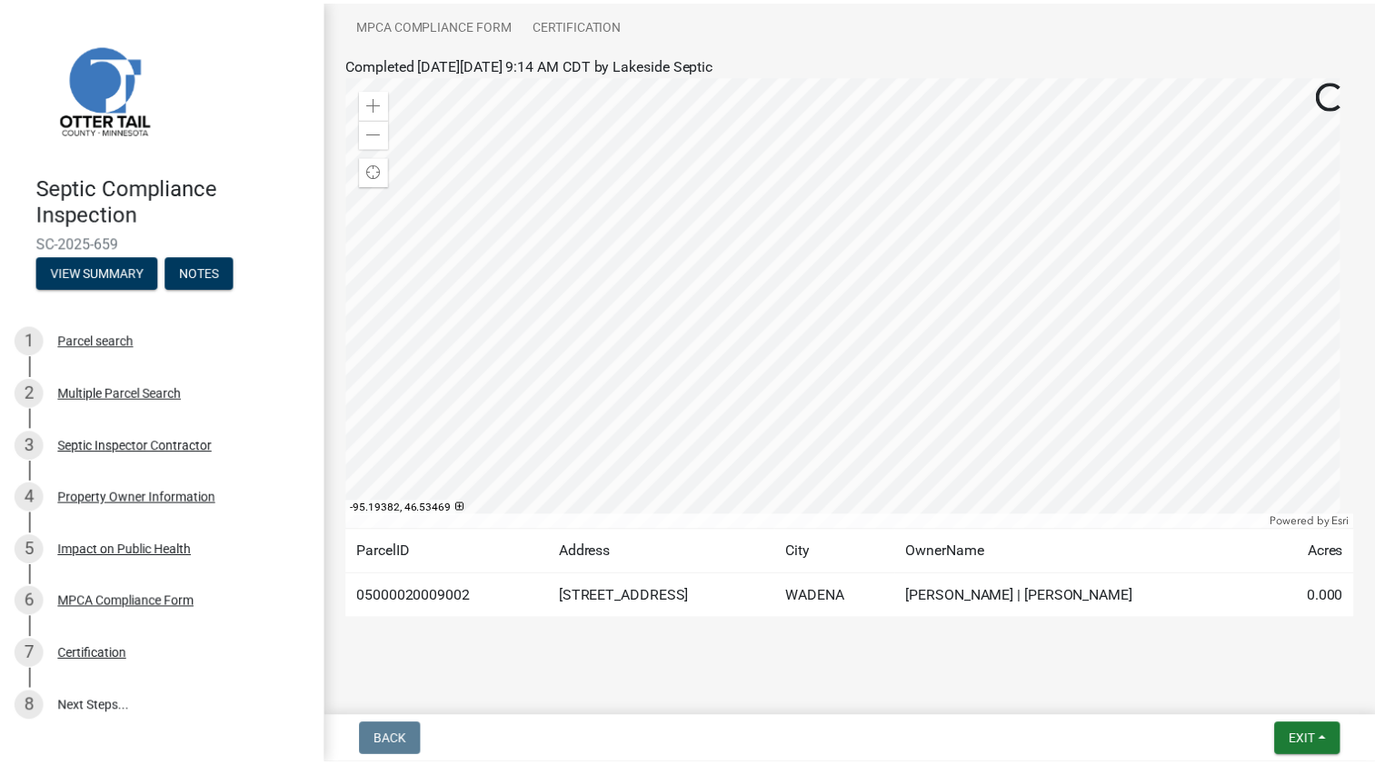
scroll to position [214, 0]
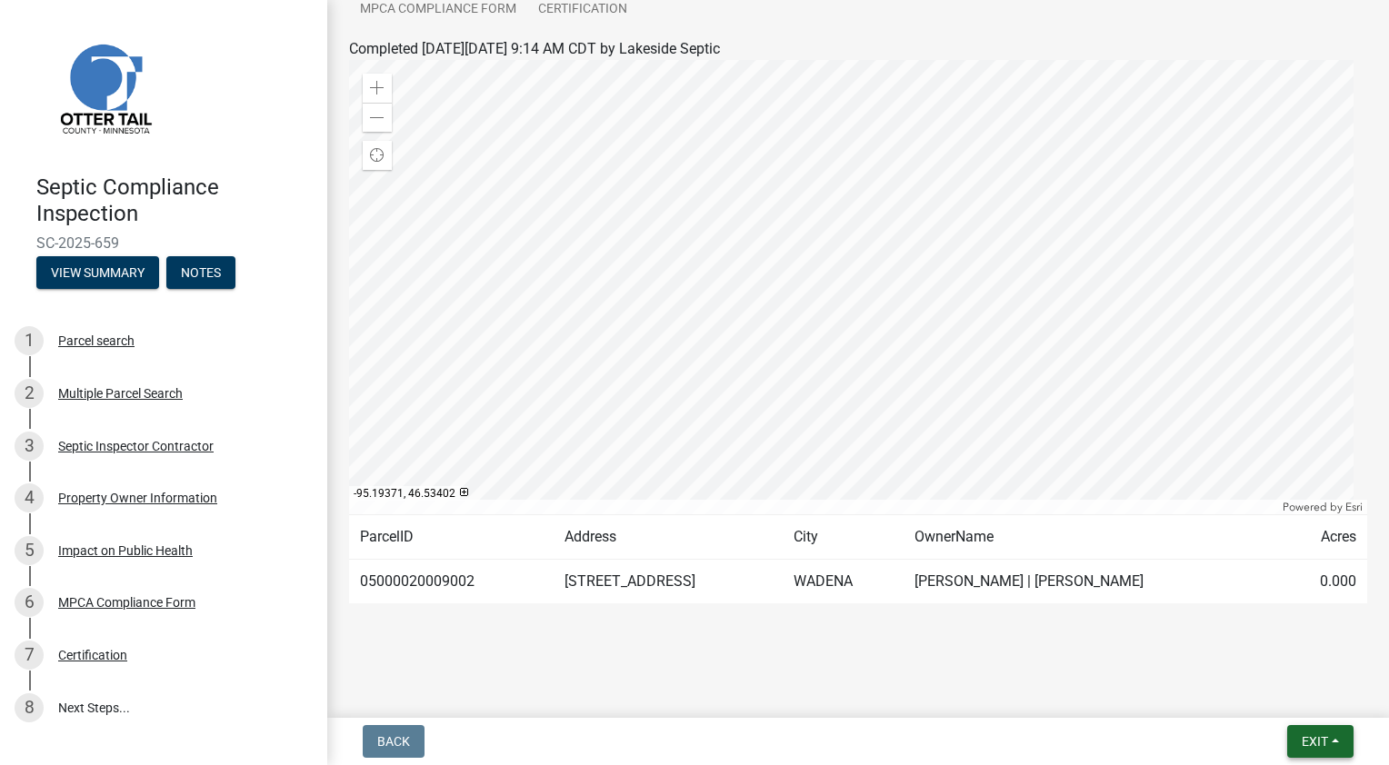
click at [1316, 742] on span "Exit" at bounding box center [1314, 741] width 26 height 15
click at [1271, 692] on button "Save & Exit" at bounding box center [1281, 695] width 145 height 44
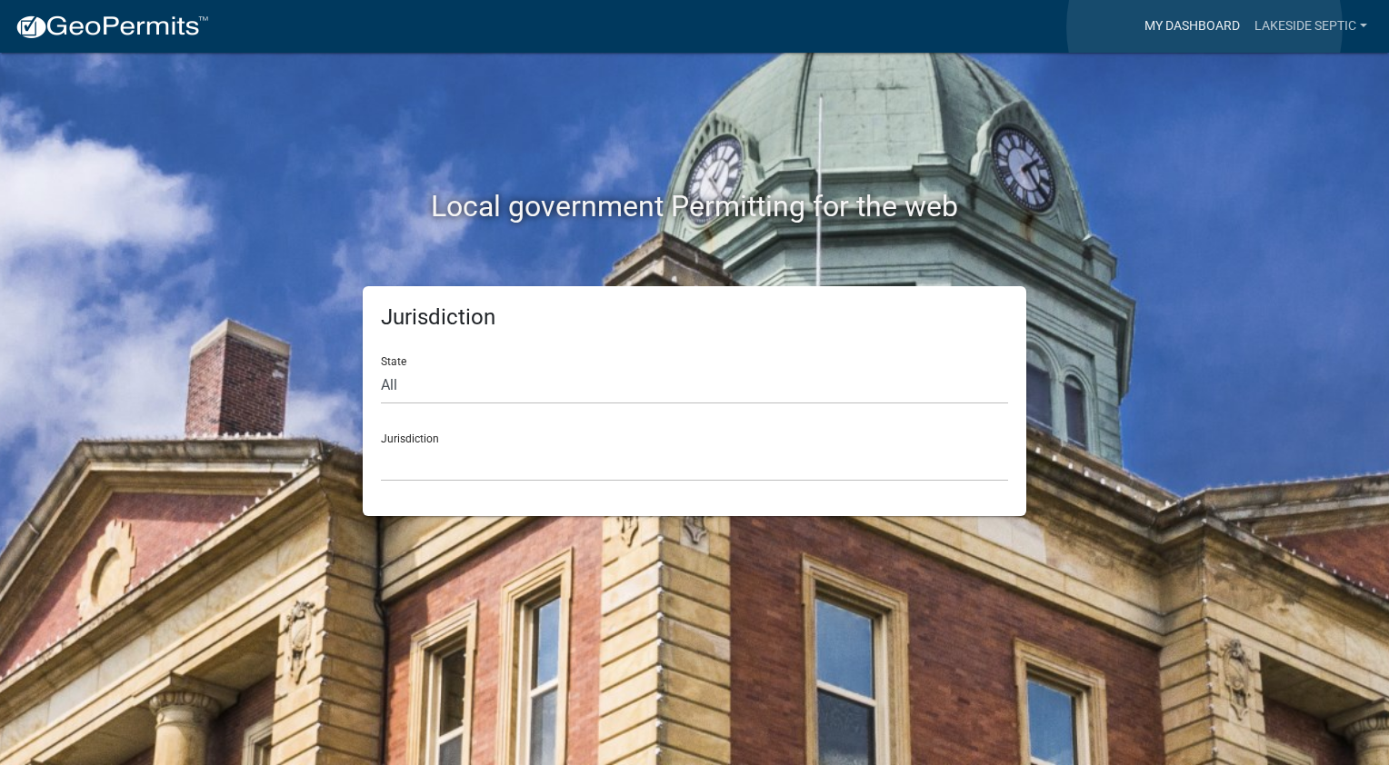
click at [1204, 27] on link "My Dashboard" at bounding box center [1192, 26] width 110 height 35
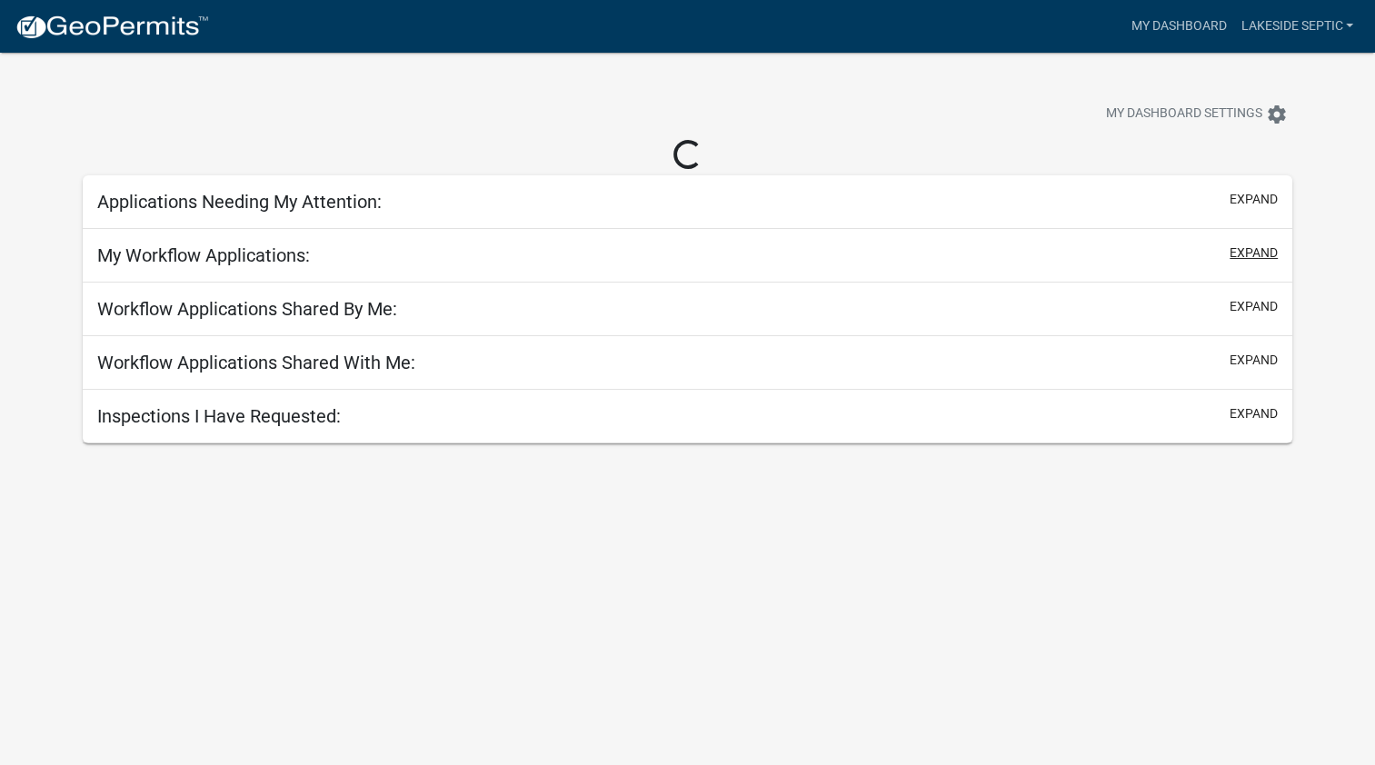
click at [1260, 254] on button "expand" at bounding box center [1254, 253] width 48 height 19
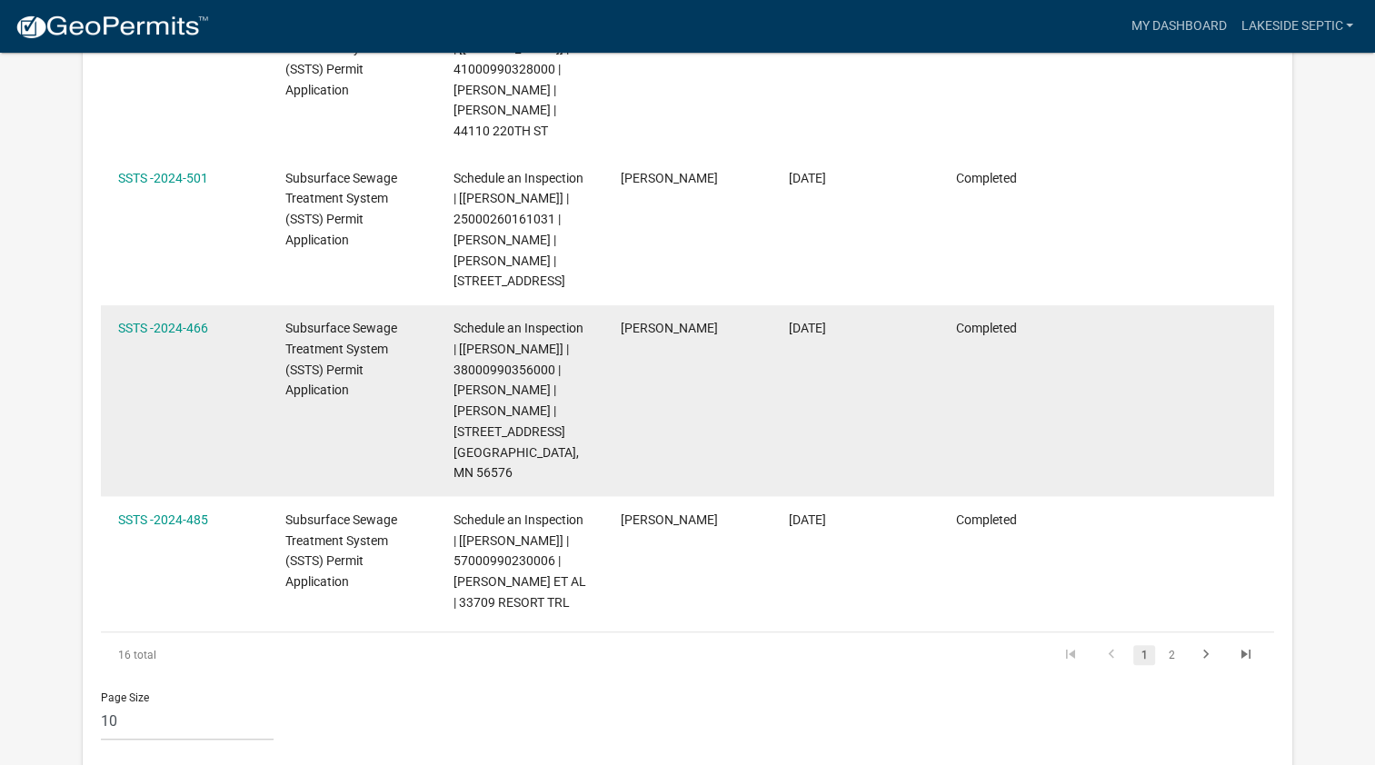
scroll to position [1428, 0]
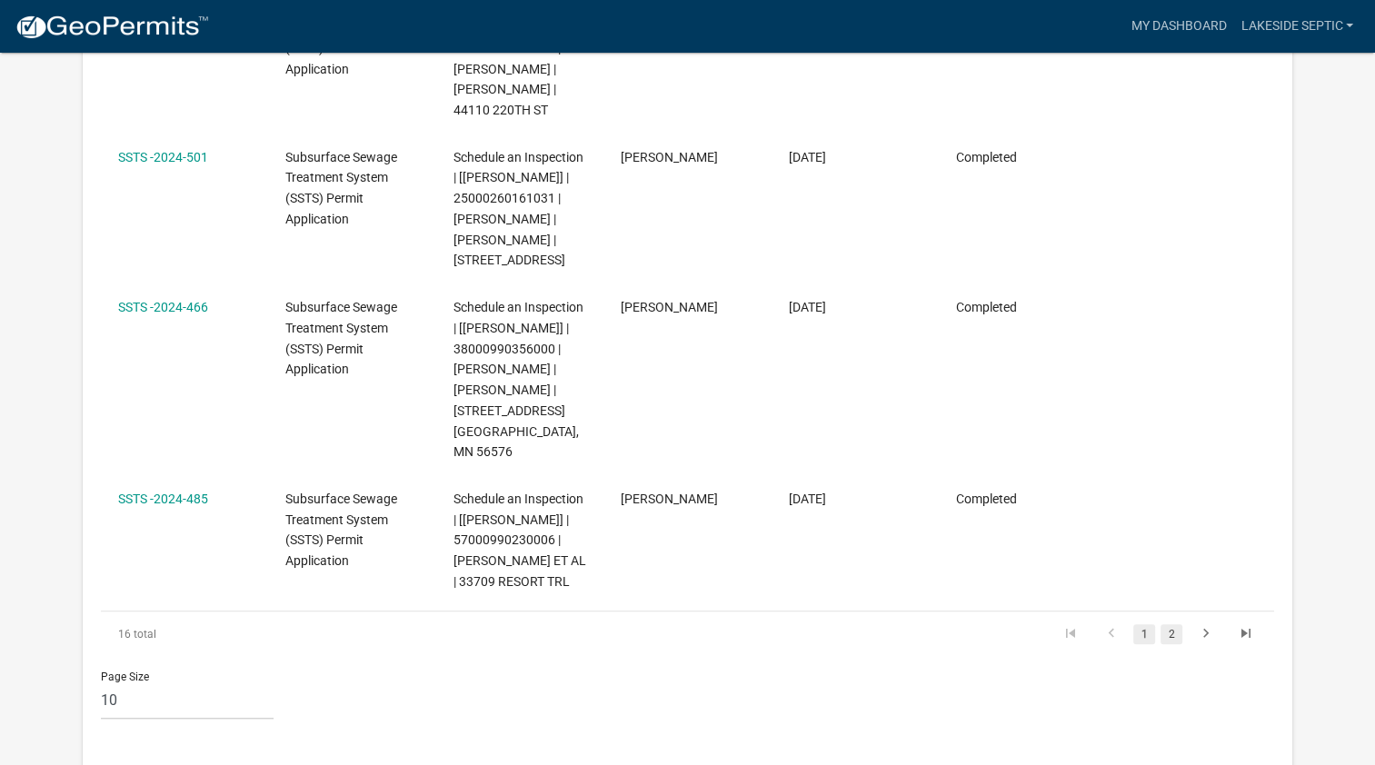
click at [1171, 637] on link "2" at bounding box center [1172, 634] width 22 height 20
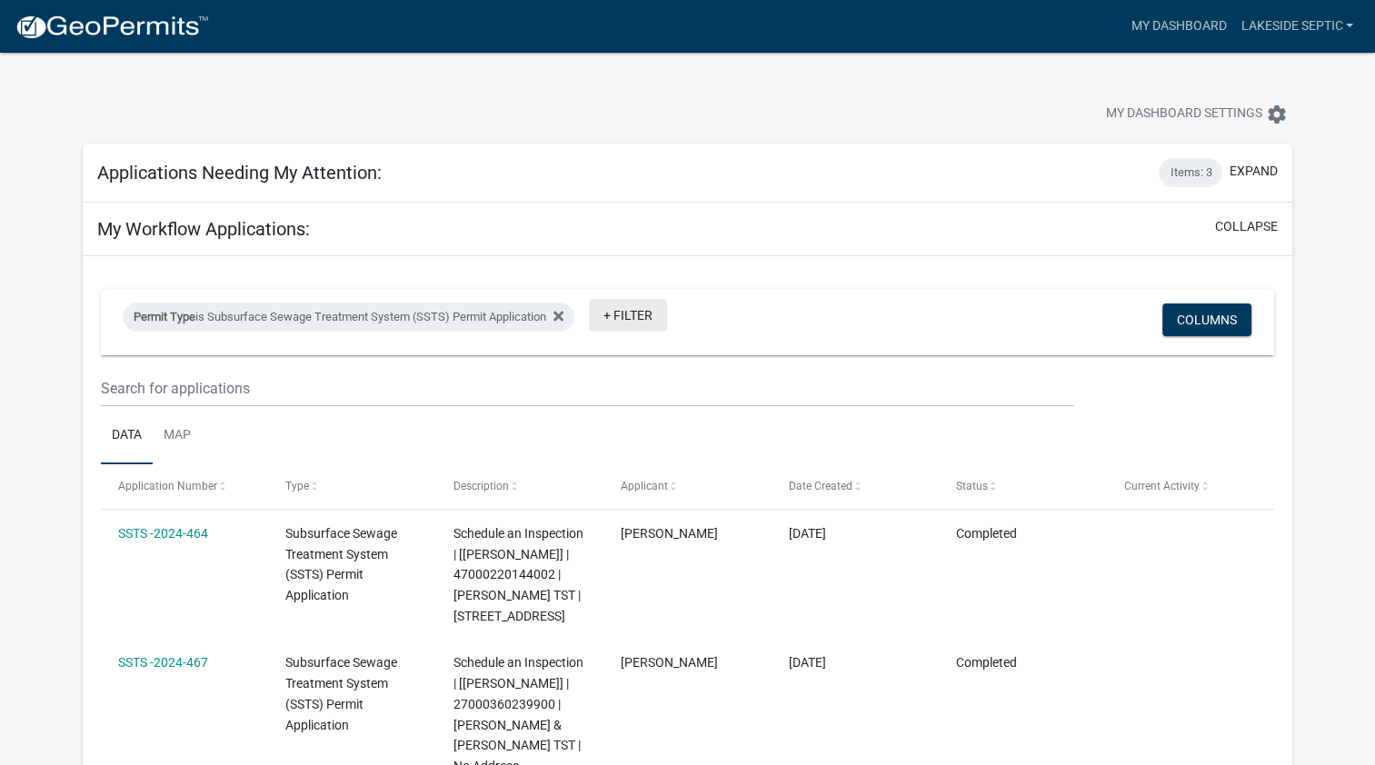
click at [615, 314] on link "+ Filter" at bounding box center [628, 315] width 78 height 33
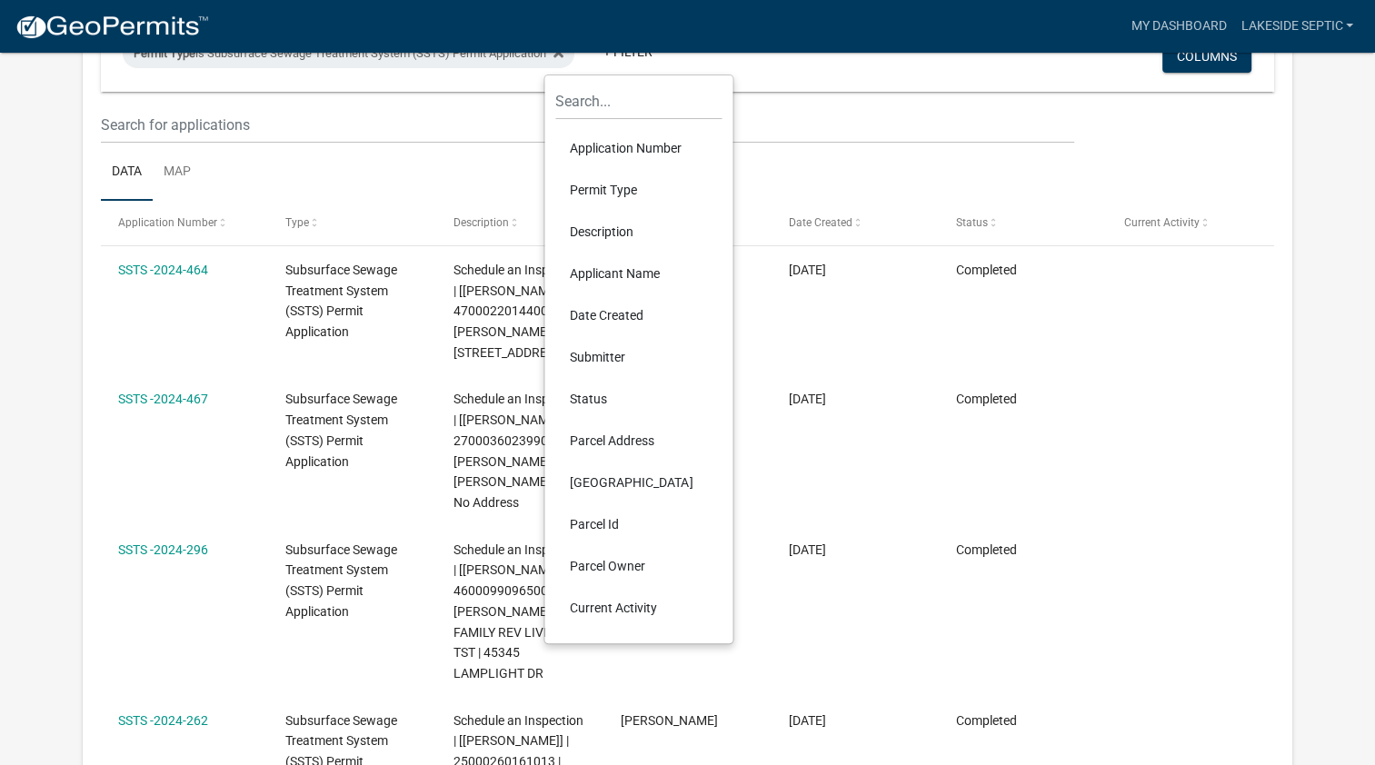
scroll to position [273, 0]
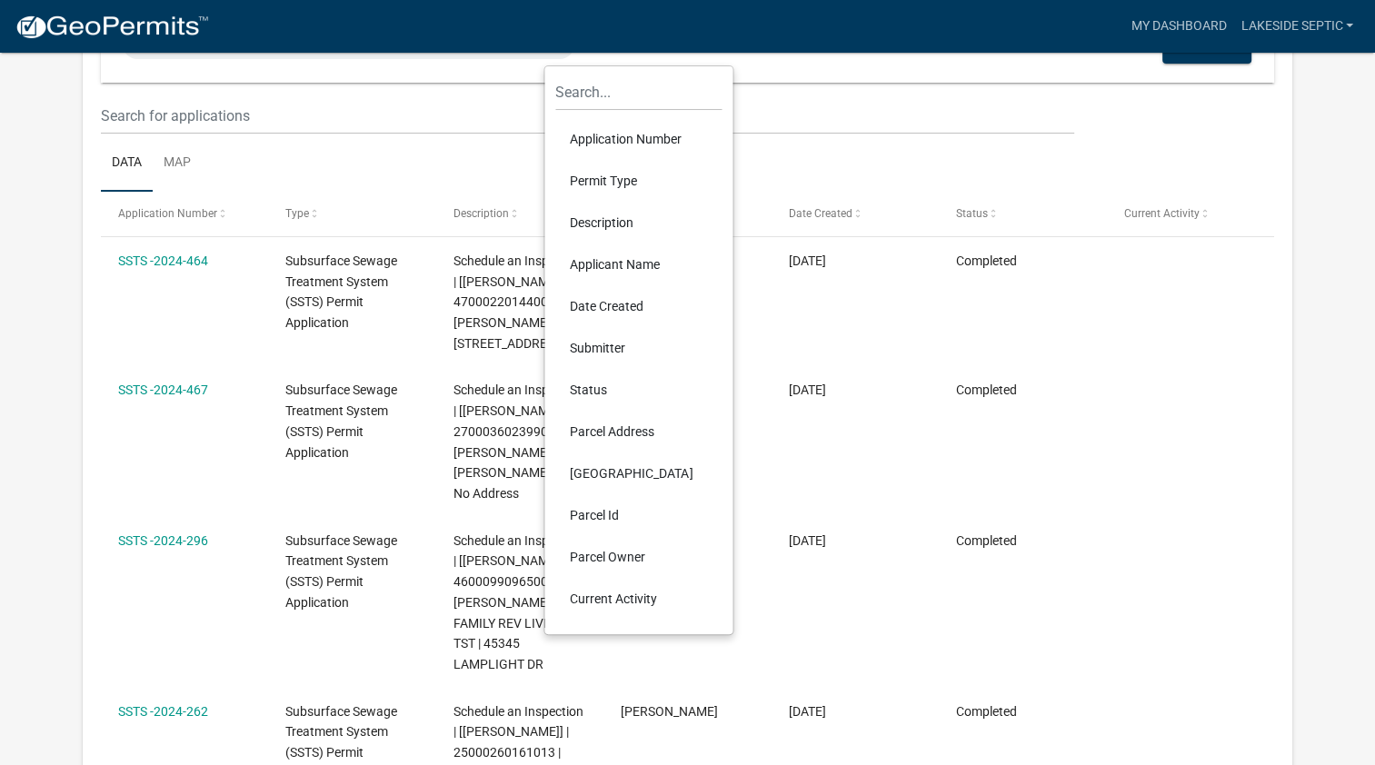
click at [1202, 155] on ul "Data Map" at bounding box center [688, 163] width 1174 height 57
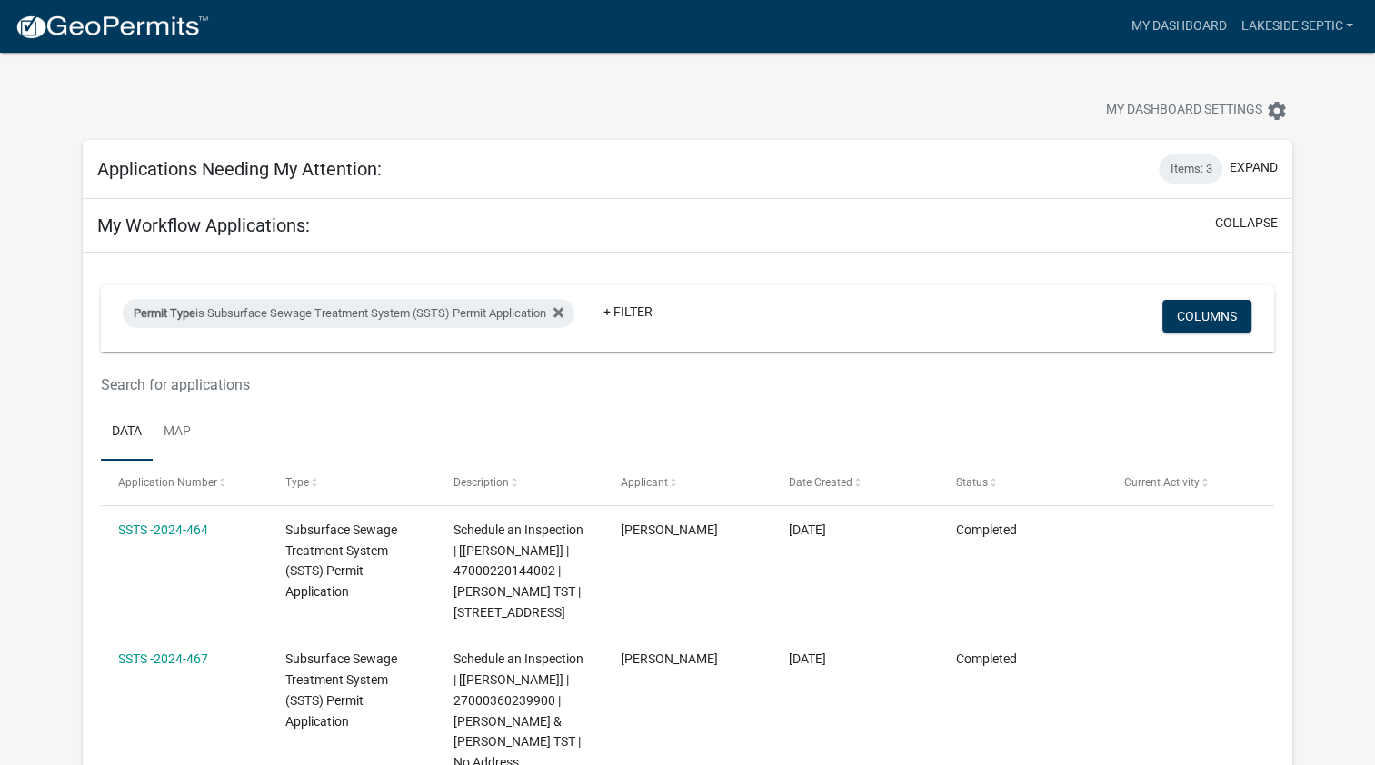
scroll to position [0, 0]
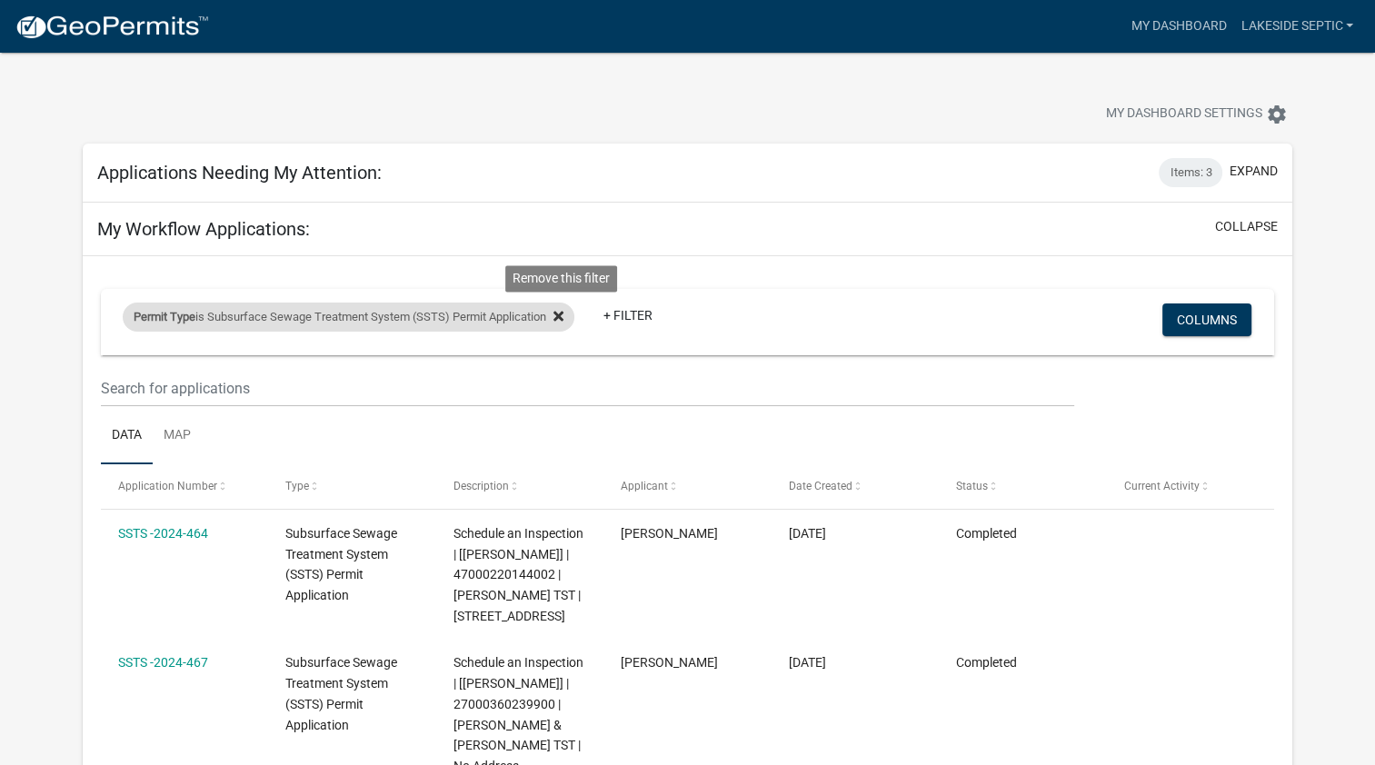
click at [563, 314] on icon at bounding box center [558, 316] width 10 height 15
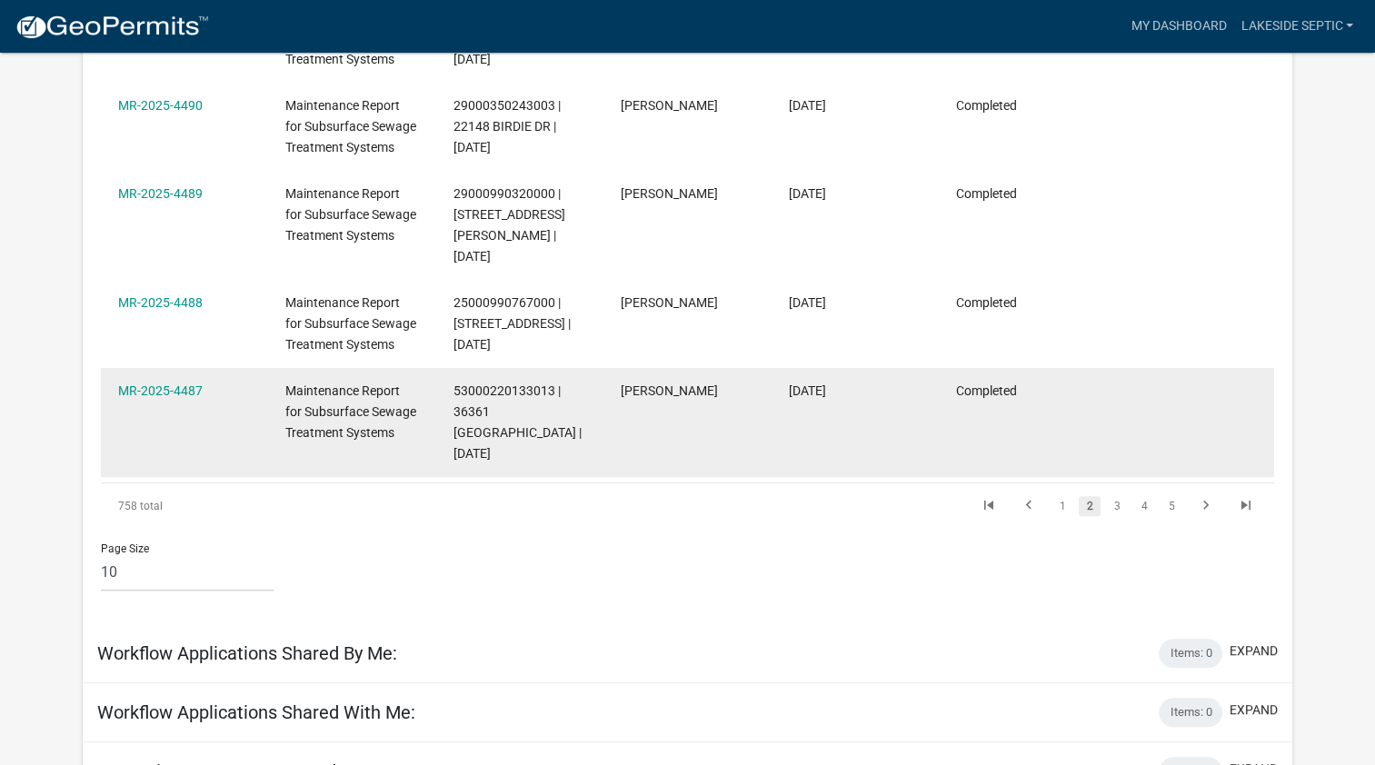
scroll to position [1012, 0]
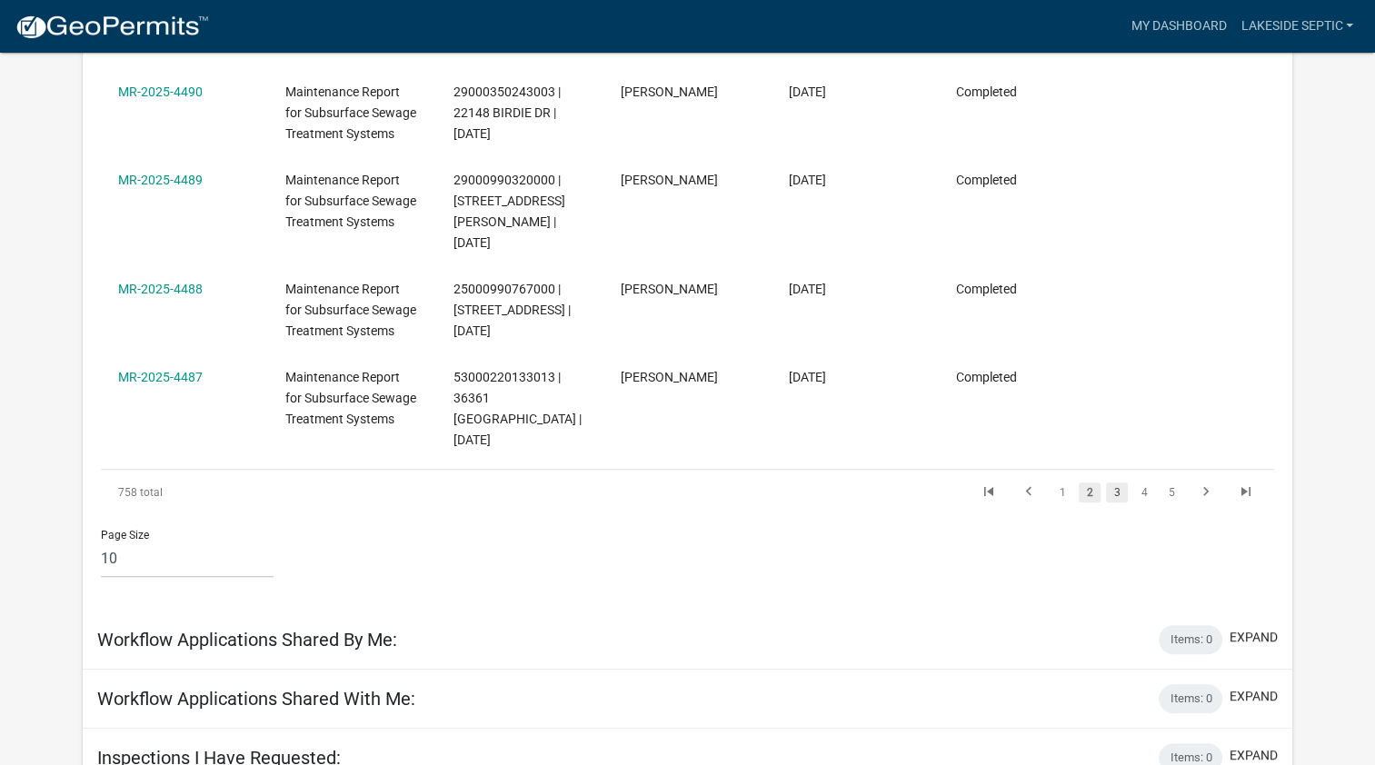
click at [1120, 483] on link "3" at bounding box center [1117, 493] width 22 height 20
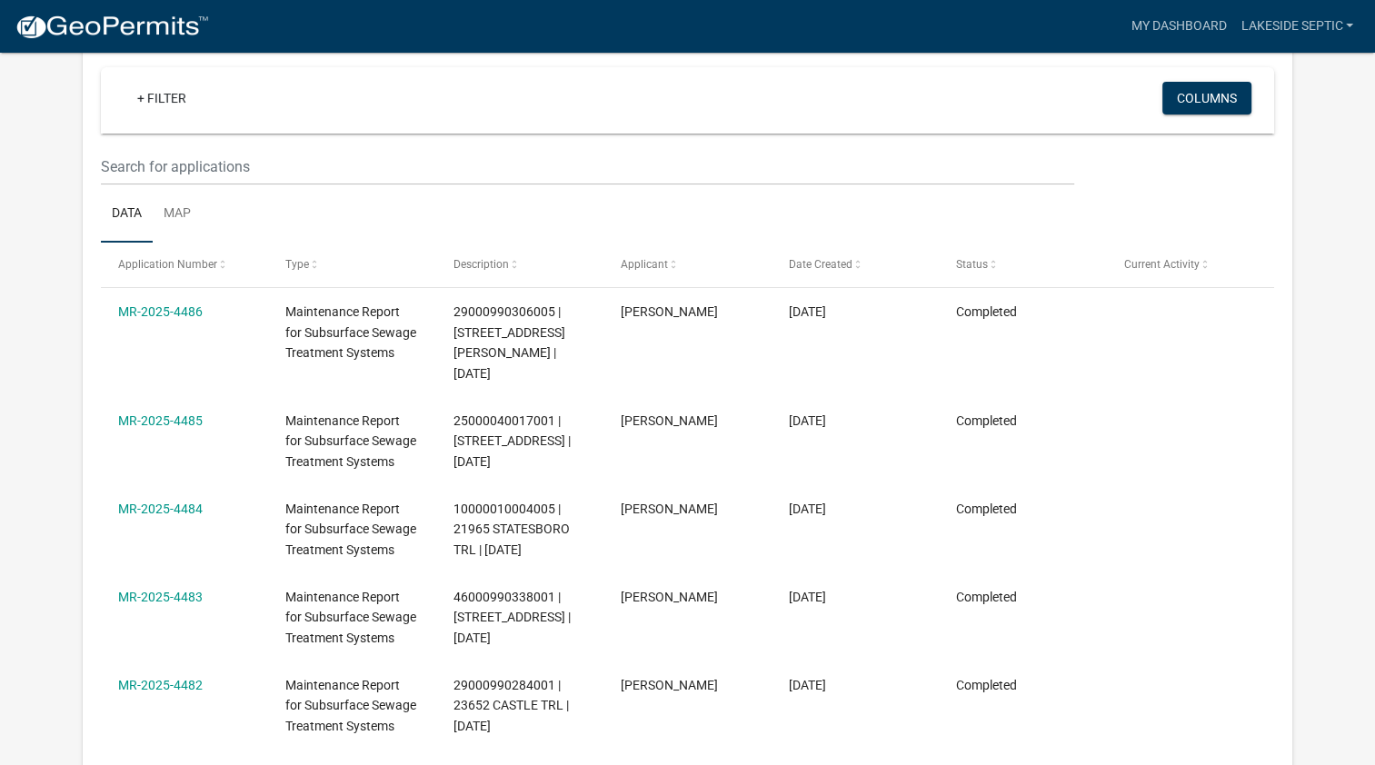
scroll to position [153, 0]
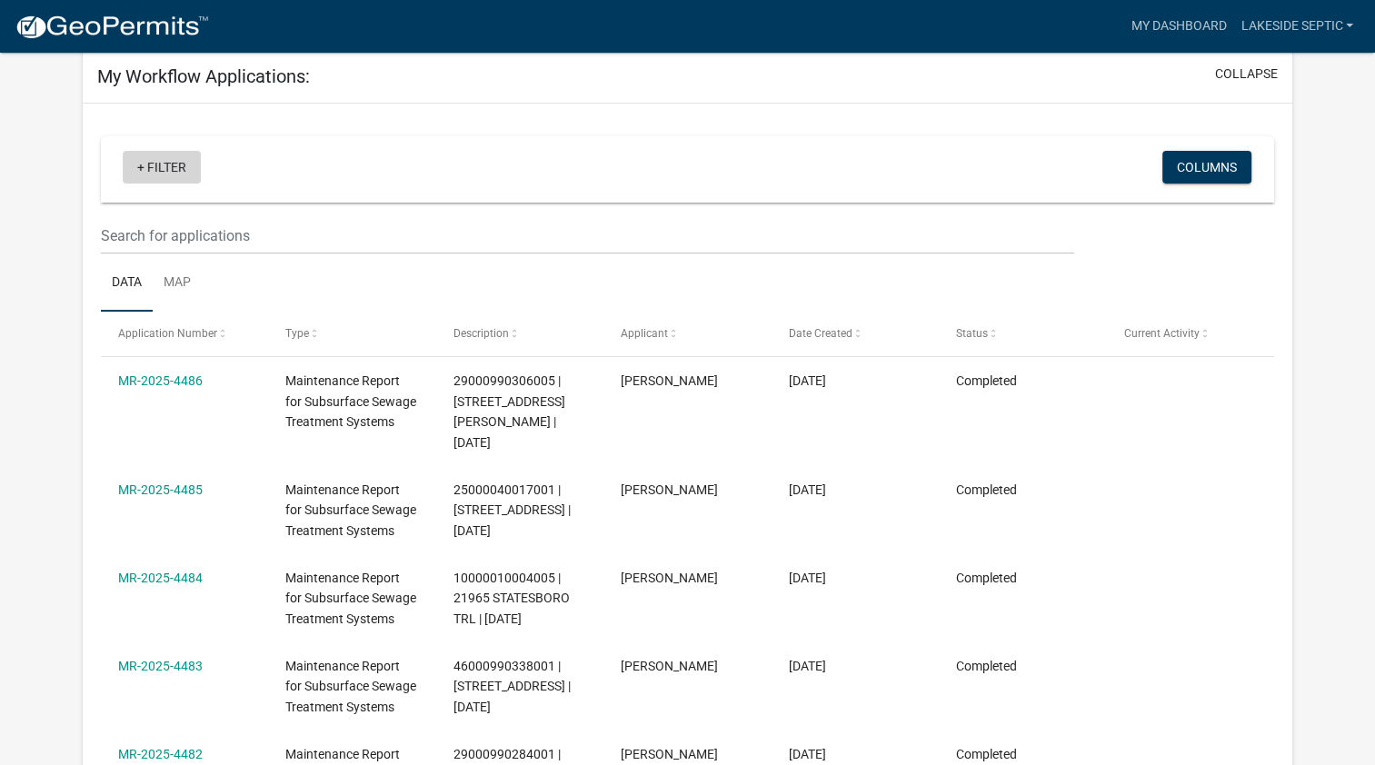
click at [141, 165] on link "+ Filter" at bounding box center [162, 167] width 78 height 33
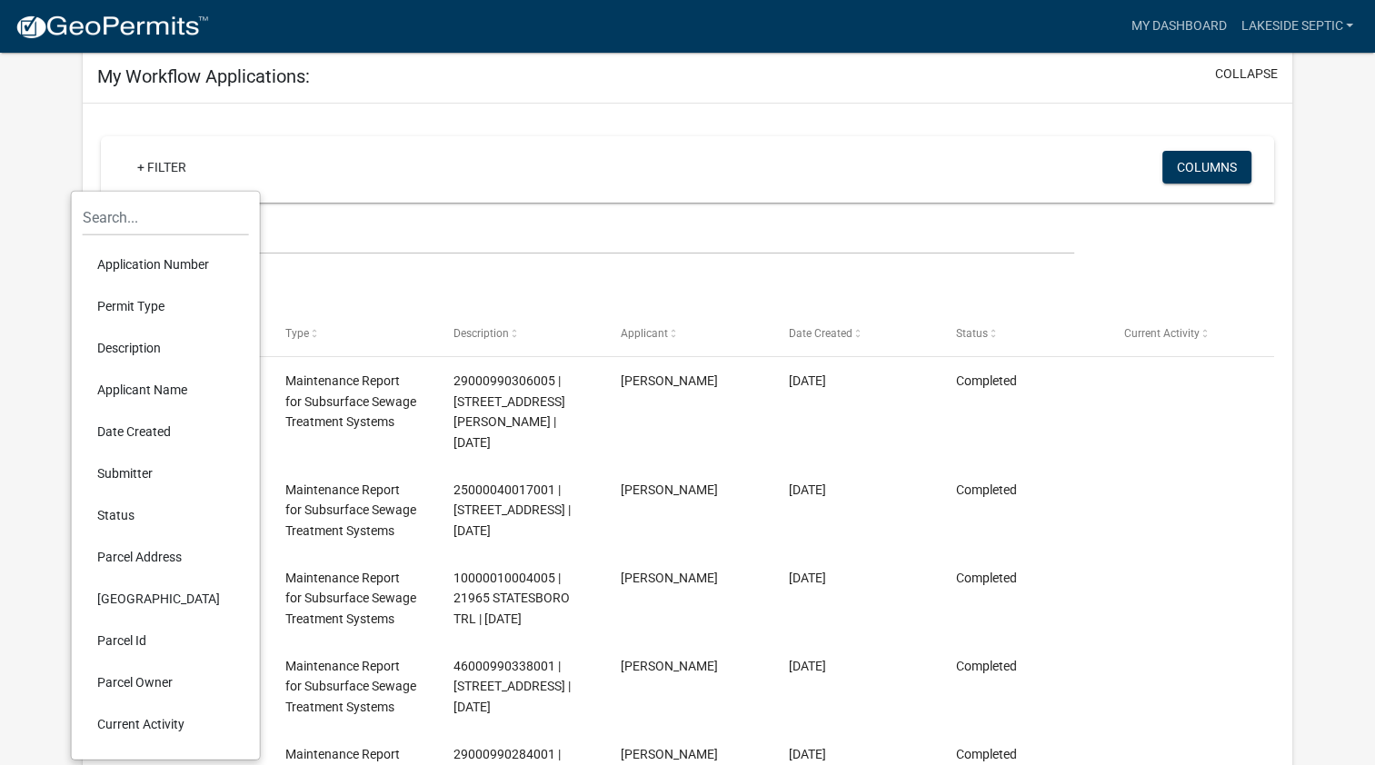
click at [148, 304] on li "Permit Type" at bounding box center [166, 306] width 166 height 42
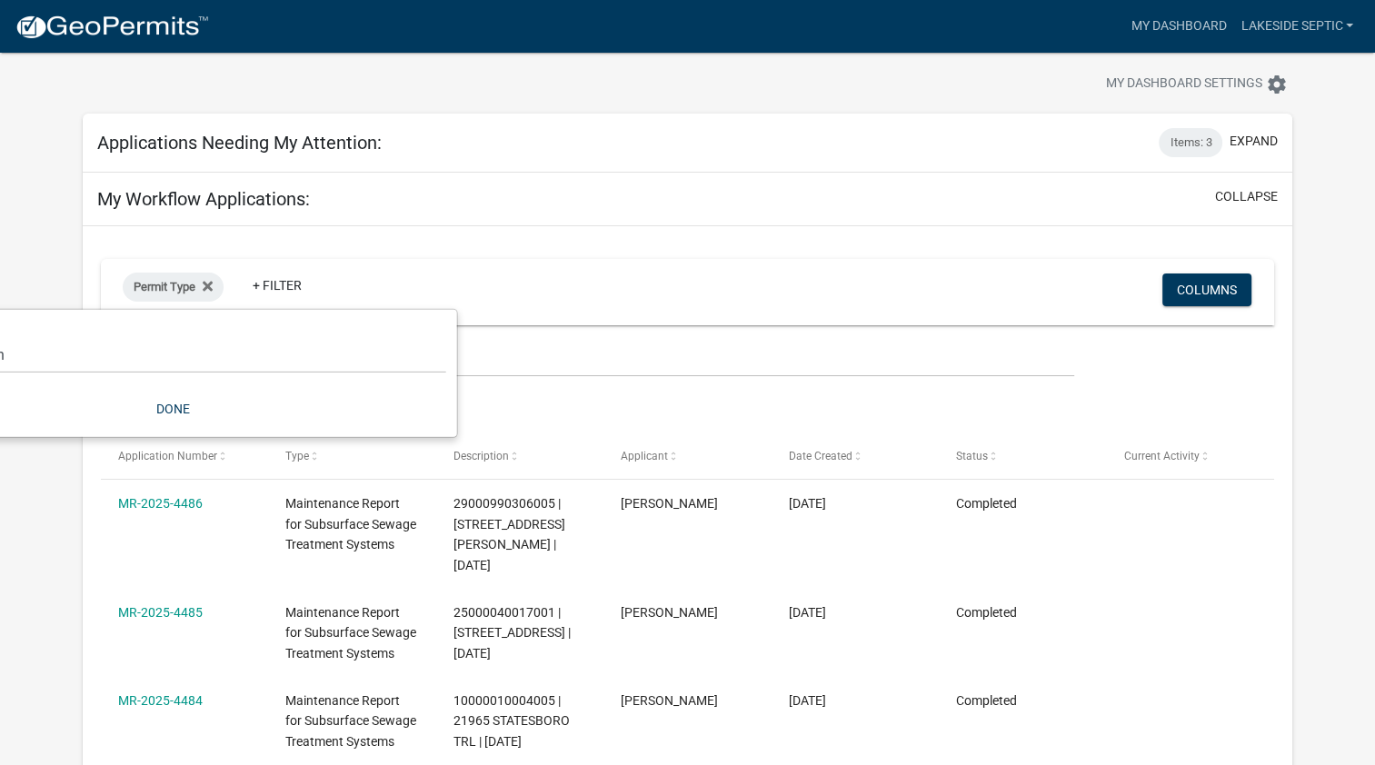
scroll to position [0, 0]
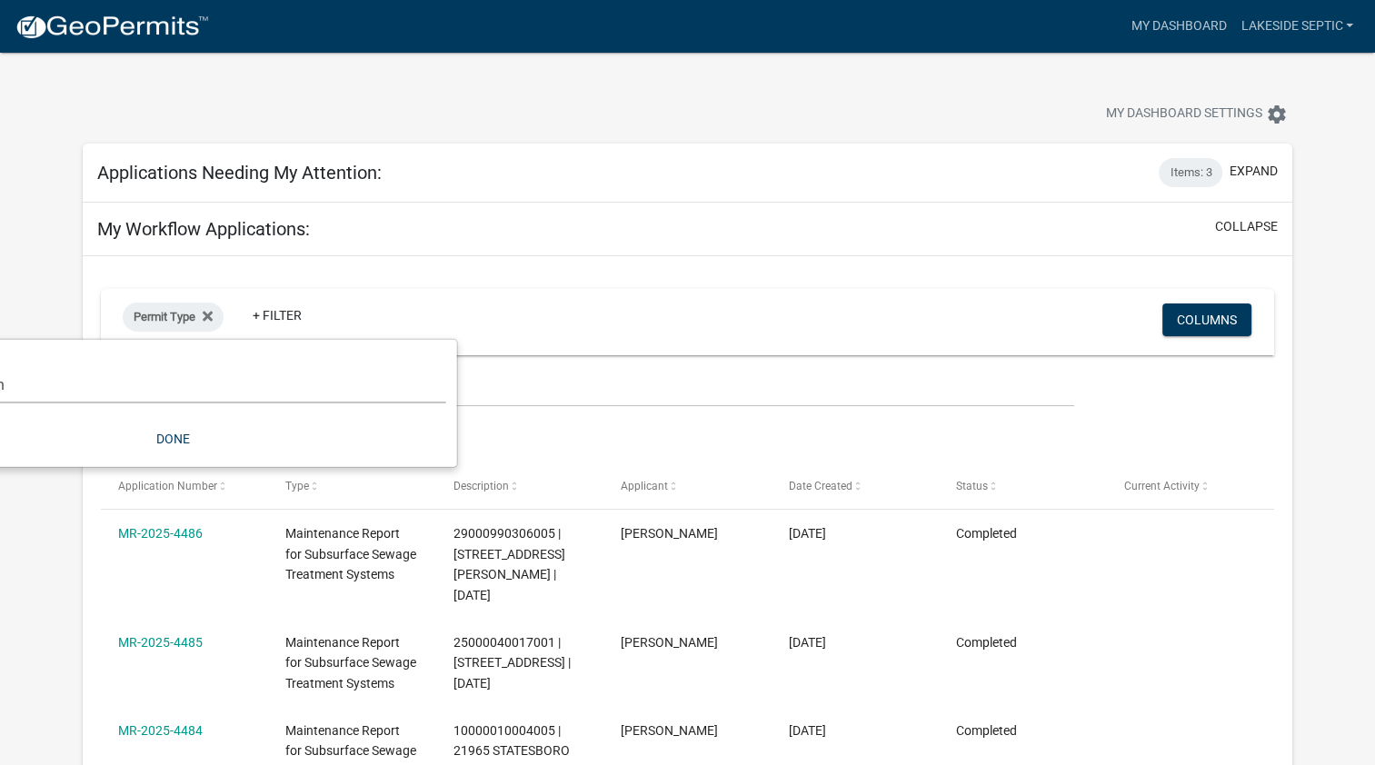
drag, startPoint x: 261, startPoint y: 373, endPoint x: 364, endPoint y: 379, distance: 103.8
click at [364, 379] on select "Select an option Conditional Use Permit Application Dock & Lift Registry Ice Da…" at bounding box center [173, 384] width 545 height 37
select select "0692ea02-2c23-41a8-b943-9f4f075db5a7"
click at [0, 366] on select "Select an option Conditional Use Permit Application Dock & Lift Registry Ice Da…" at bounding box center [173, 384] width 545 height 37
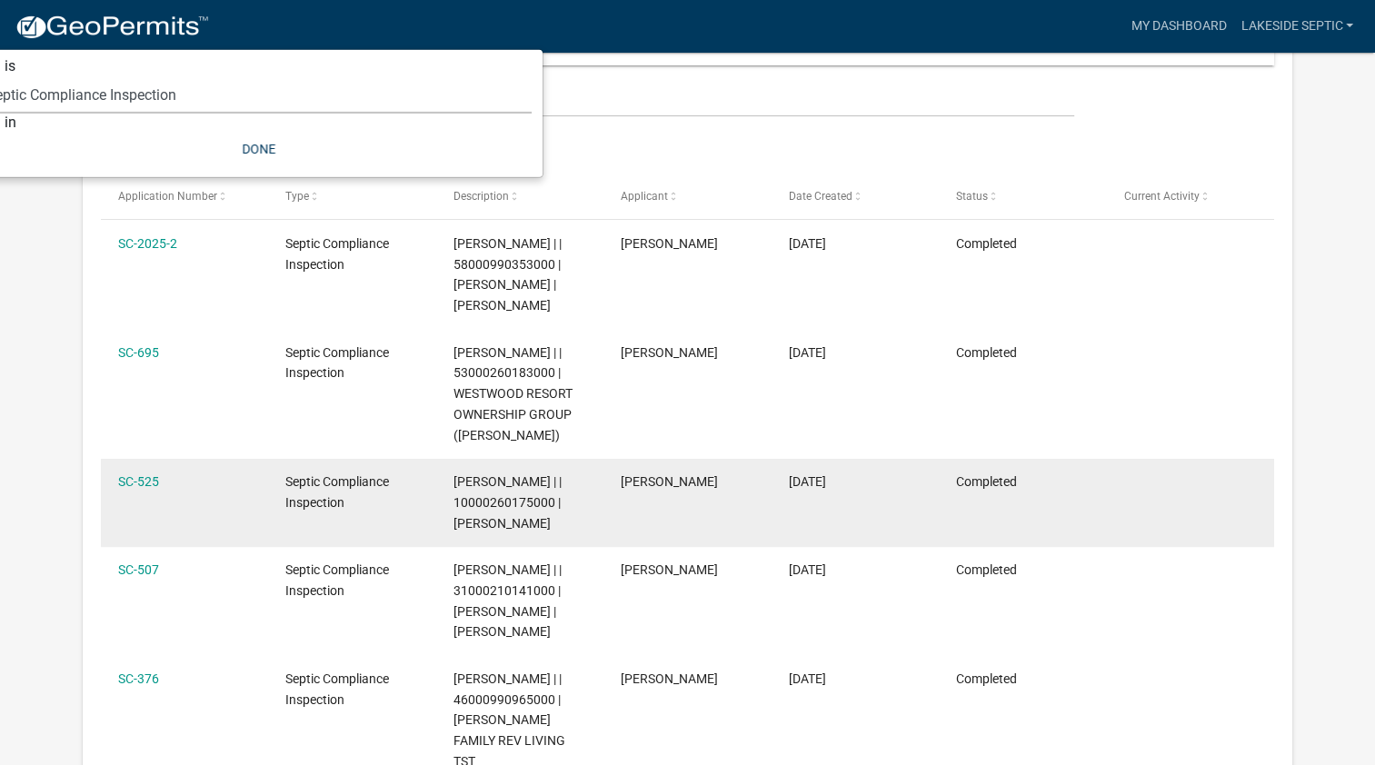
scroll to position [182, 0]
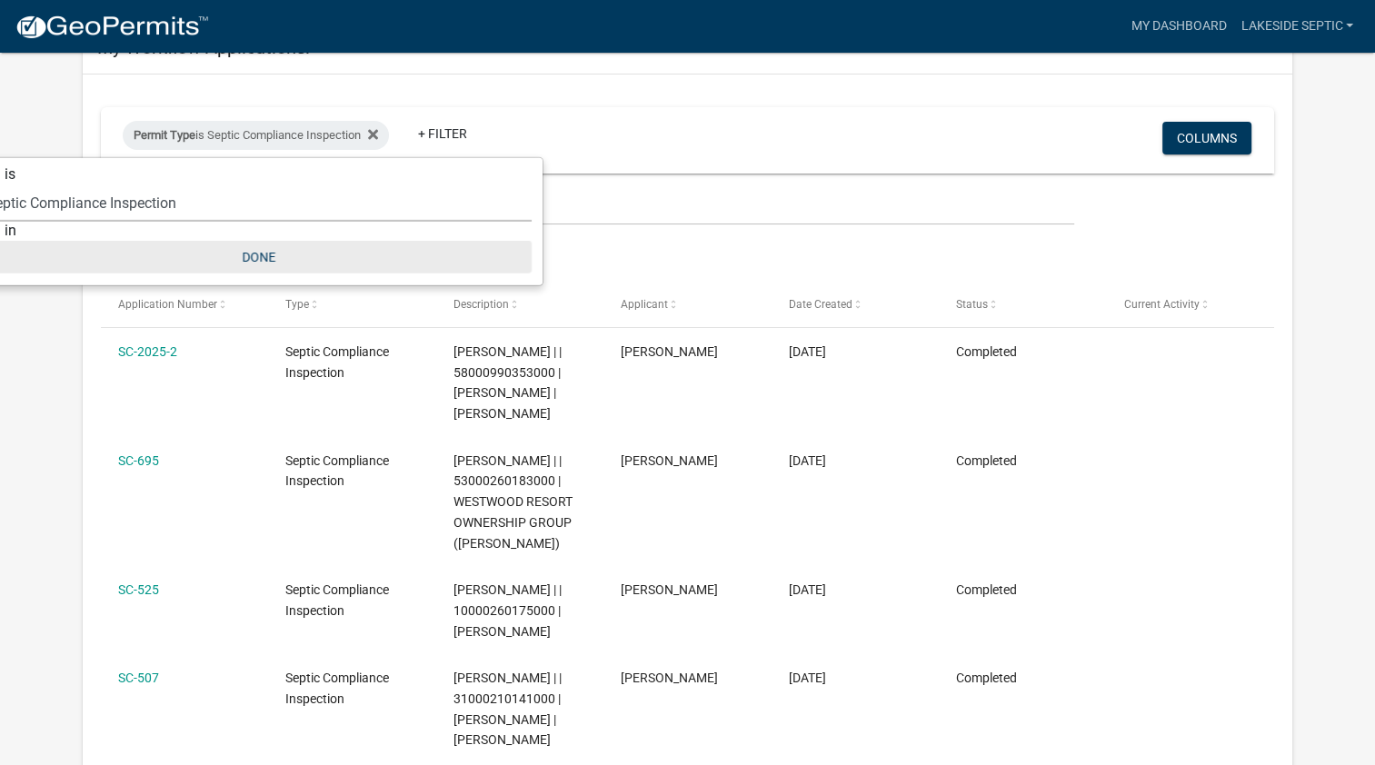
click at [254, 258] on button "Done" at bounding box center [258, 257] width 545 height 33
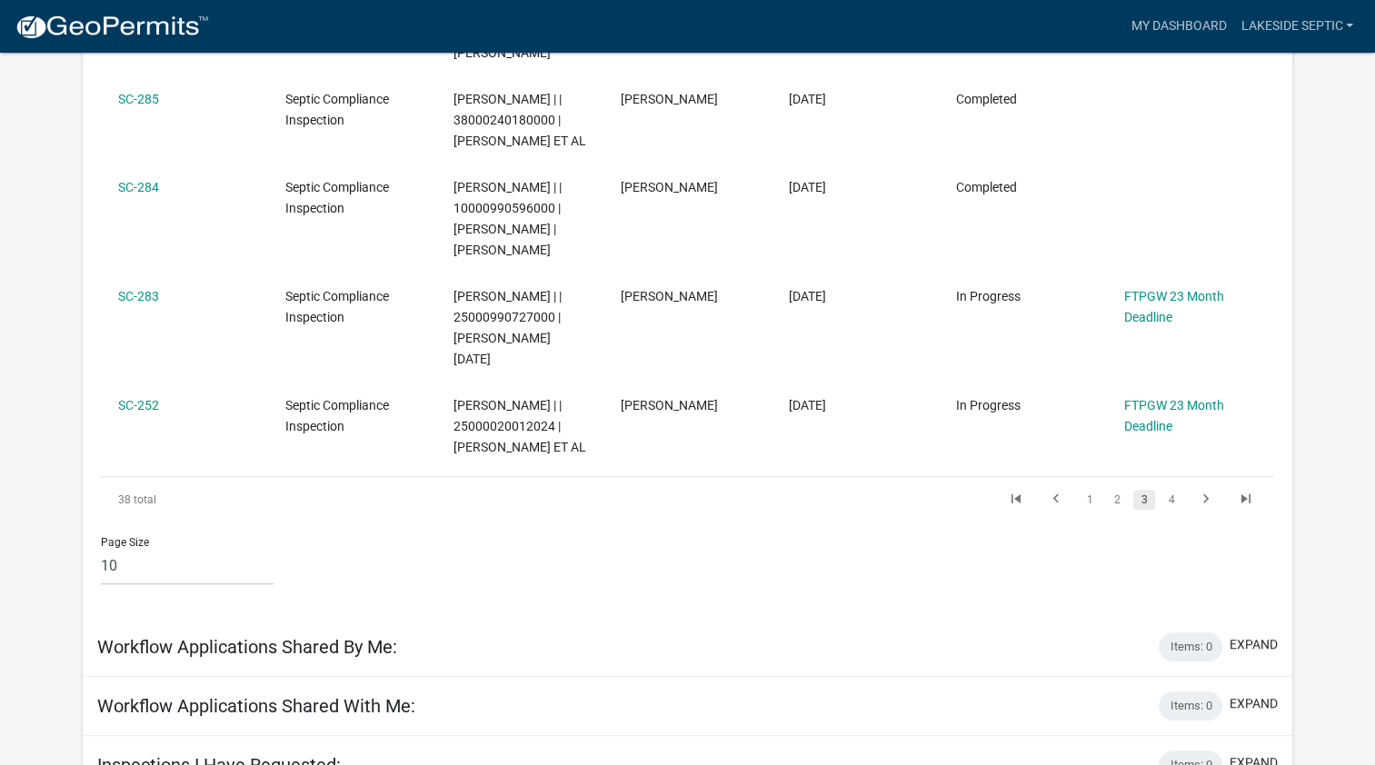
scroll to position [1091, 0]
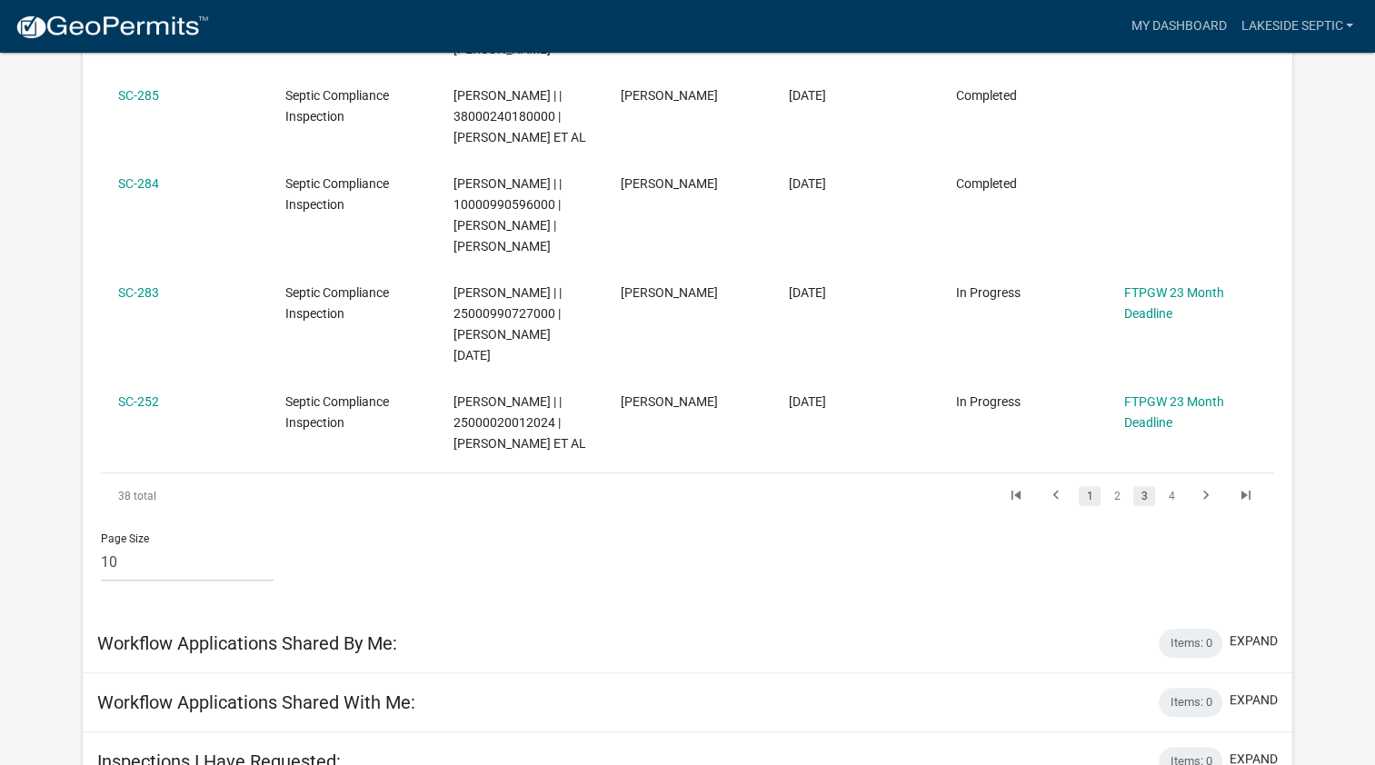
click at [1087, 494] on link "1" at bounding box center [1090, 496] width 22 height 20
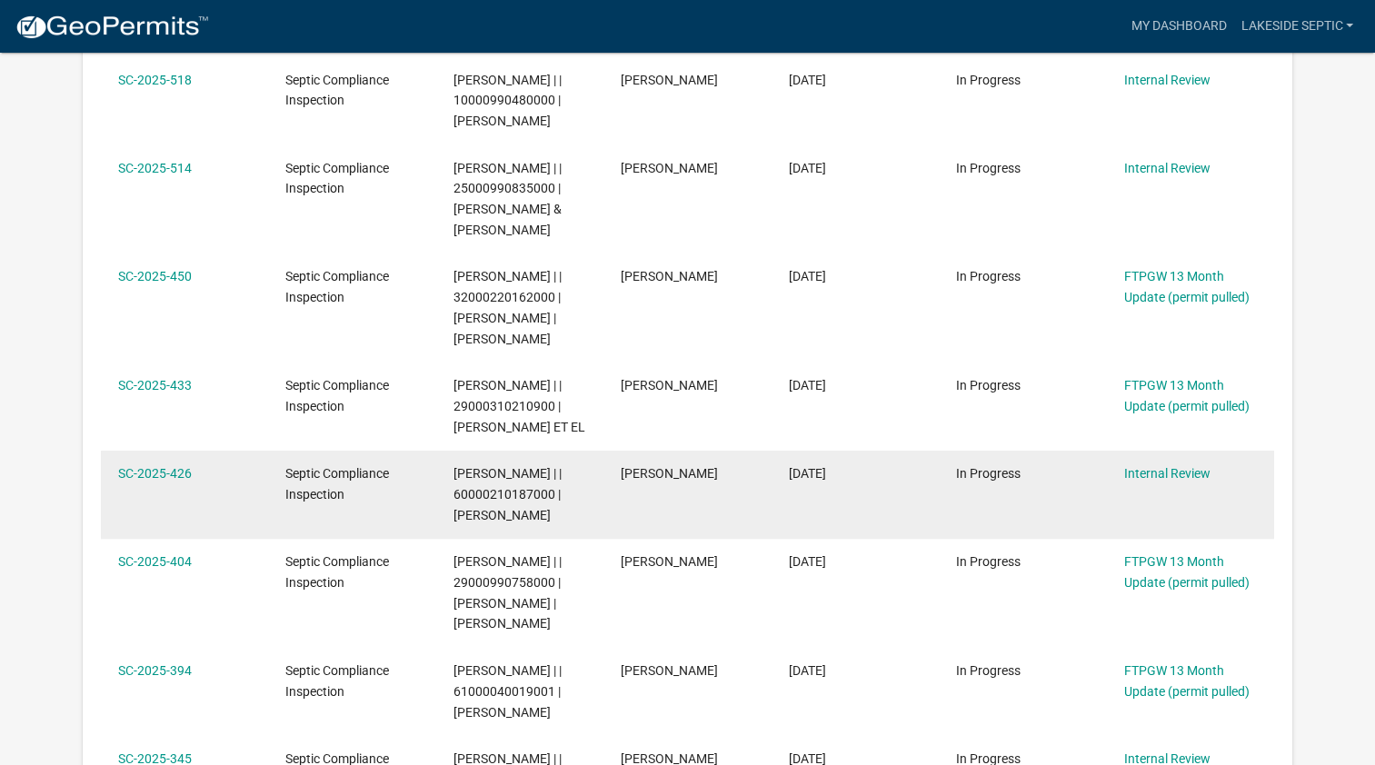
scroll to position [545, 0]
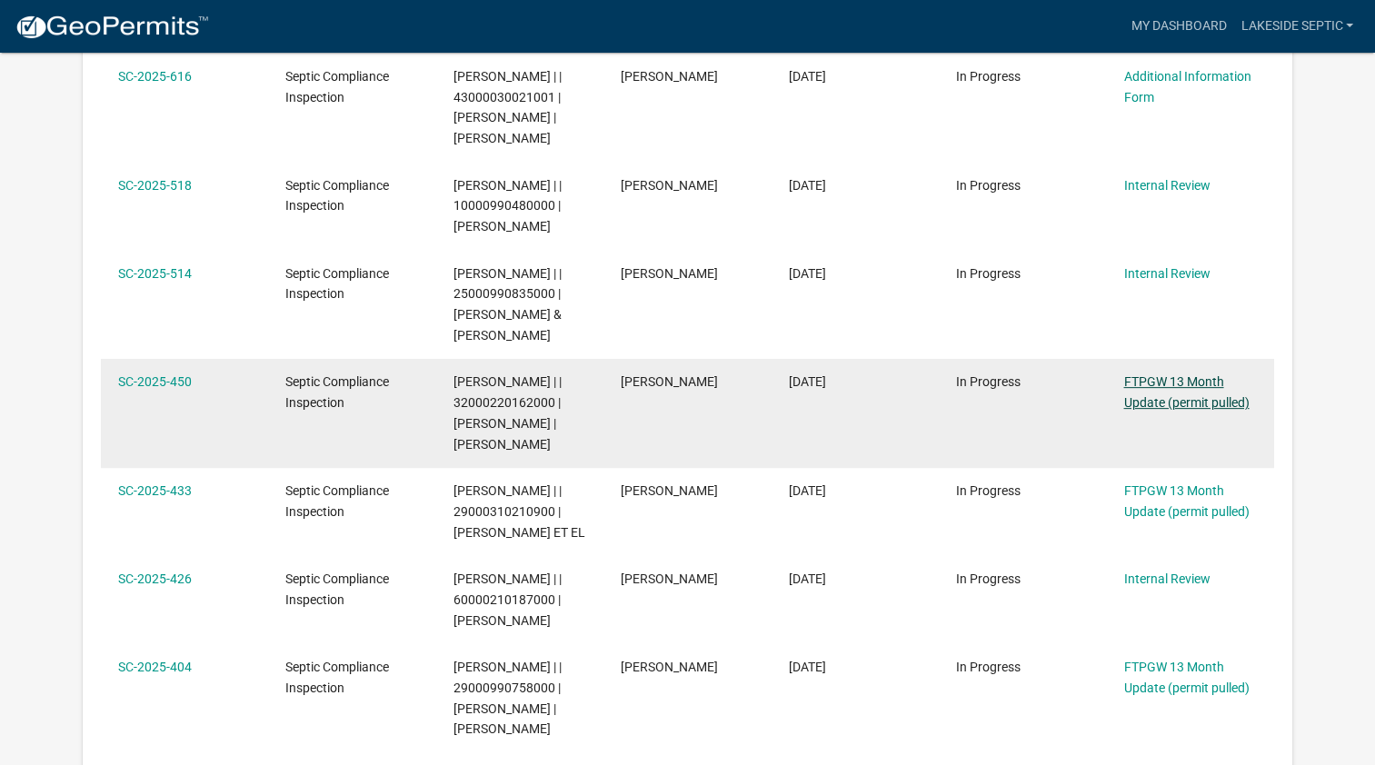
click at [1182, 404] on link "FTPGW 13 Month Update (permit pulled)" at bounding box center [1185, 391] width 125 height 35
